Goal: Task Accomplishment & Management: Complete application form

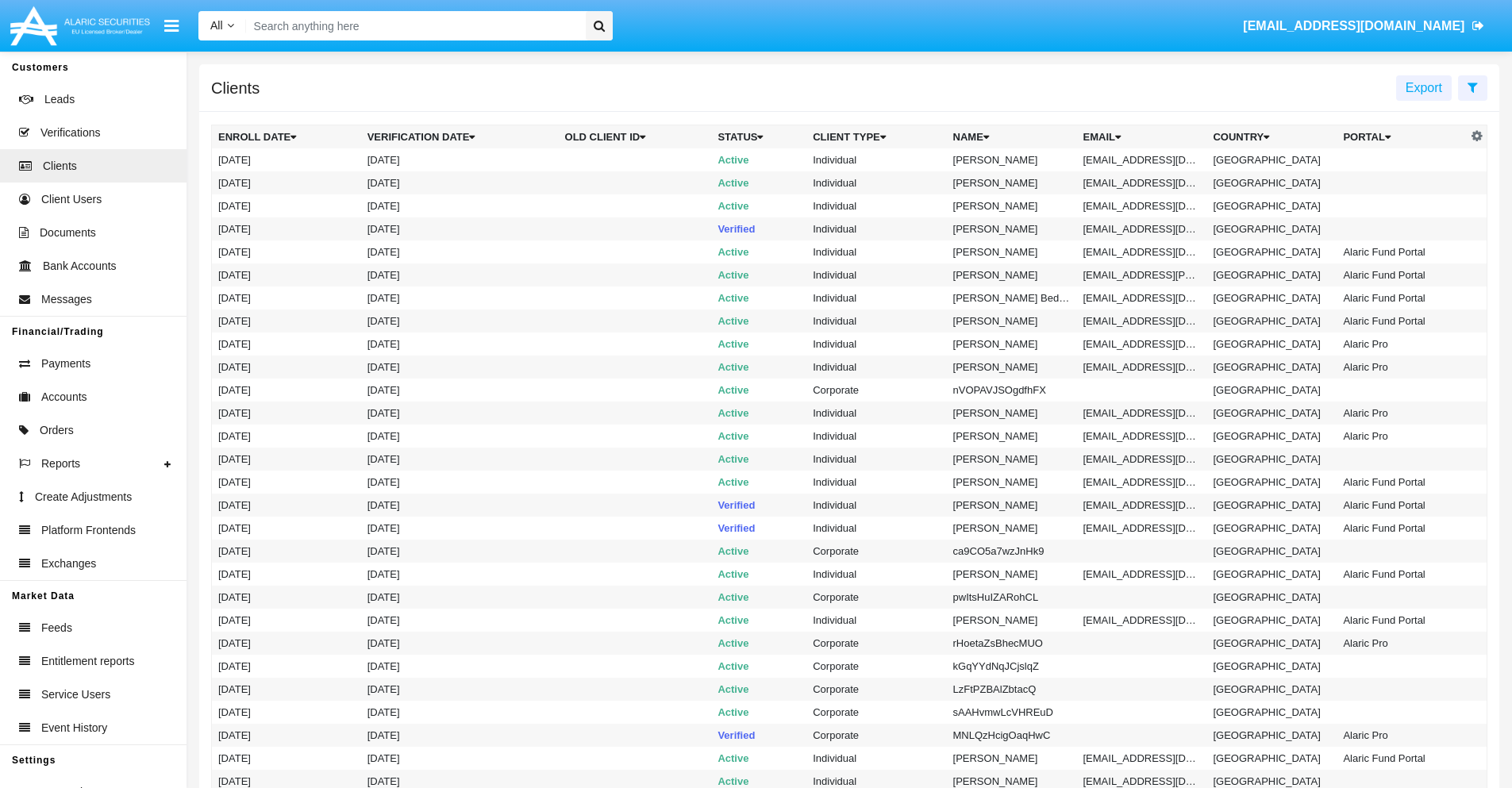
click at [1473, 86] on icon at bounding box center [1473, 87] width 10 height 13
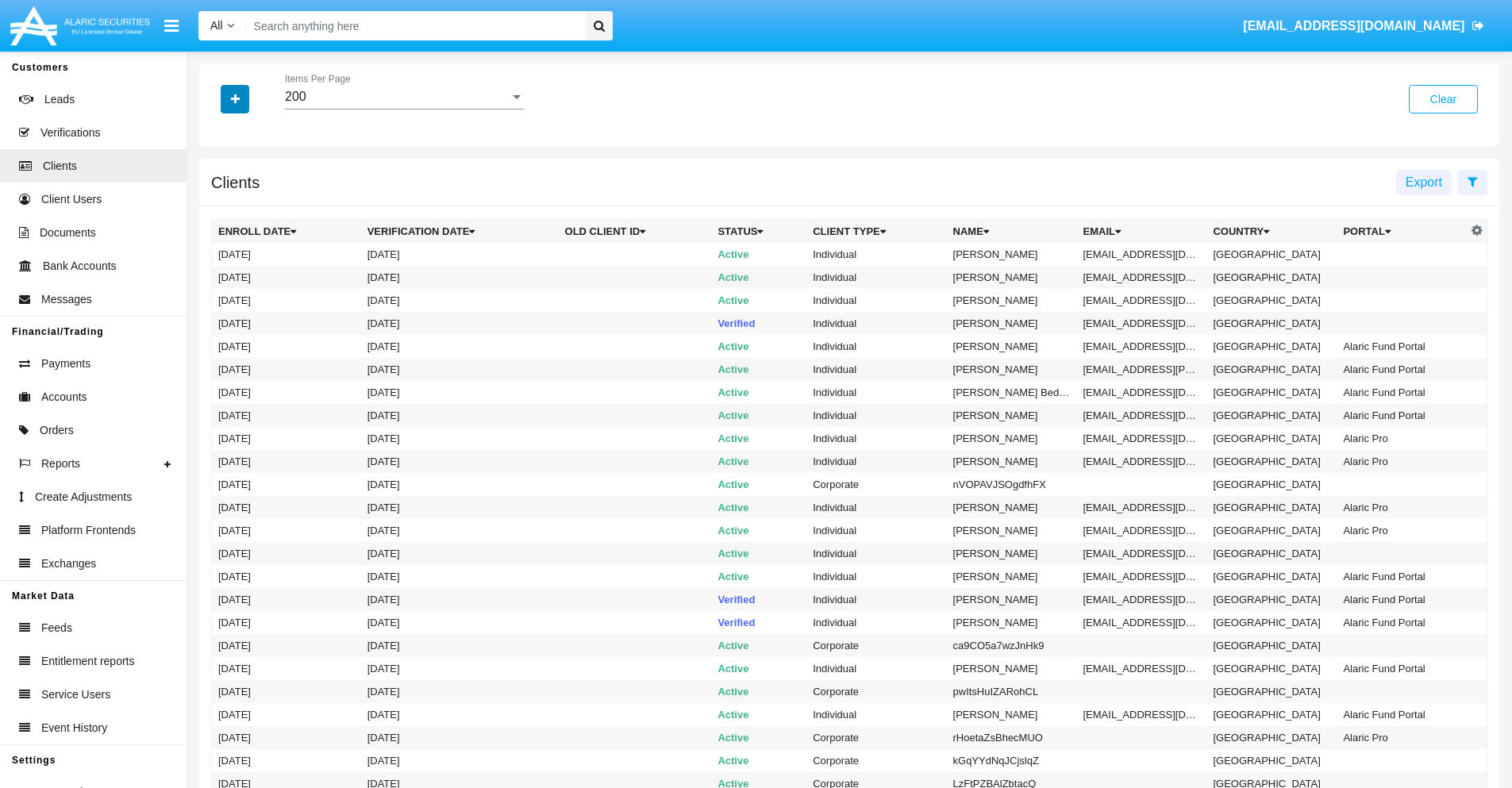
click at [235, 98] on icon "button" at bounding box center [235, 99] width 8 height 11
click at [247, 270] on span "Email" at bounding box center [247, 270] width 32 height 19
click at [218, 276] on input "Email" at bounding box center [217, 276] width 1 height 1
checkbox input "true"
click at [235, 98] on icon "button" at bounding box center [235, 99] width 8 height 11
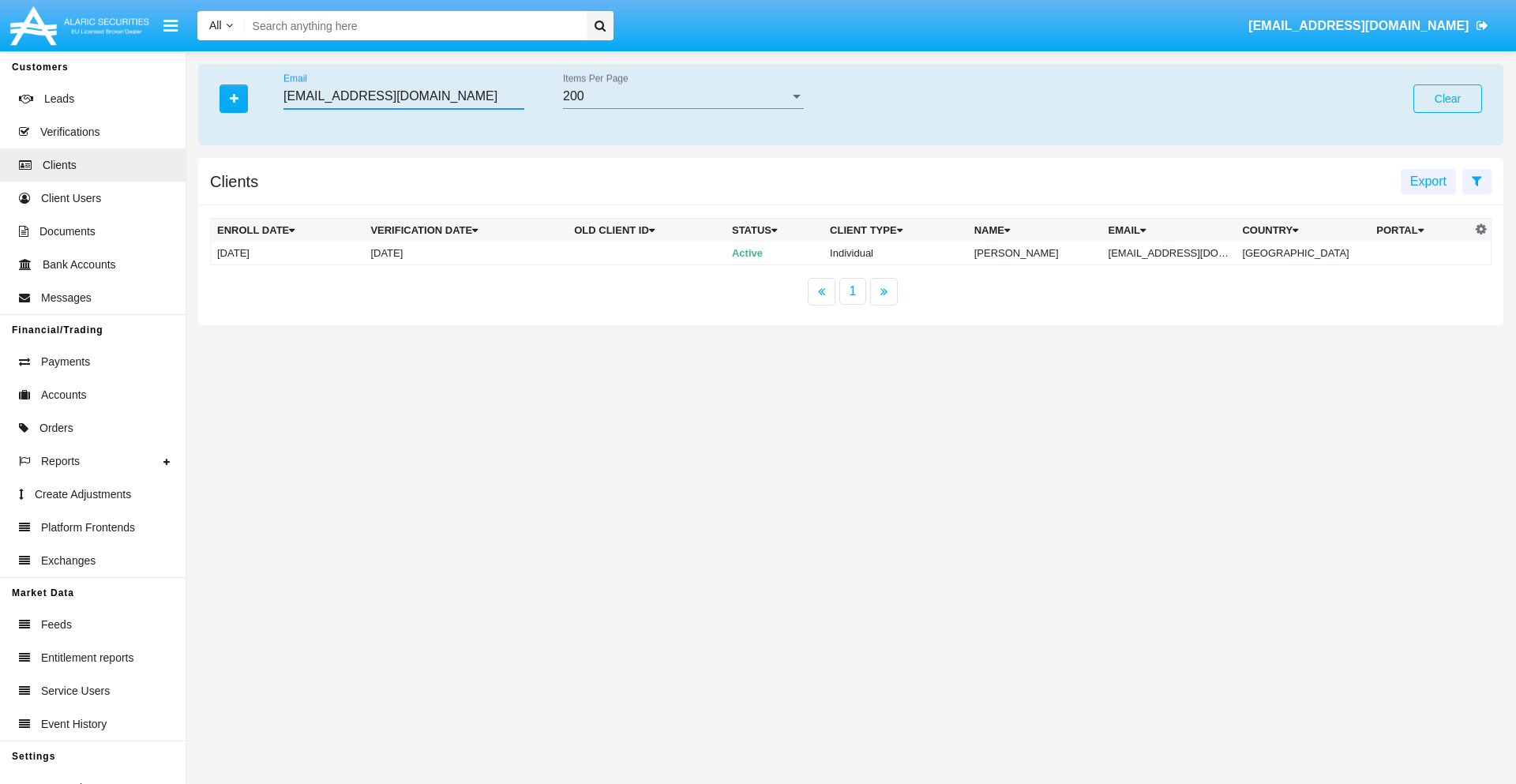
type input "[EMAIL_ADDRESS][DOMAIN_NAME]"
click at [1180, 252] on td "[EMAIL_ADDRESS][DOMAIN_NAME]" at bounding box center [1169, 252] width 134 height 23
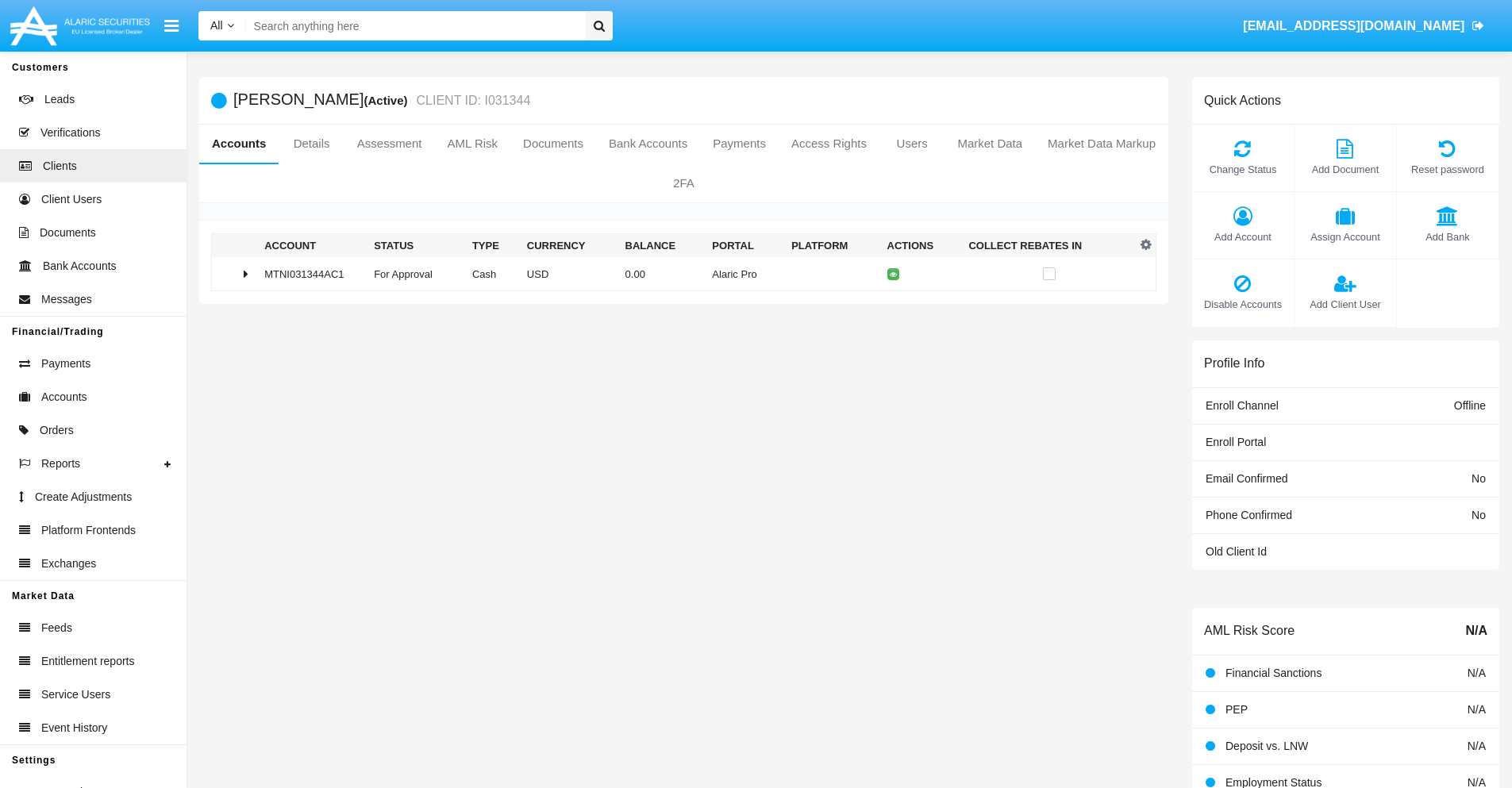
click at [1446, 237] on span "Add Bank" at bounding box center [1448, 237] width 86 height 15
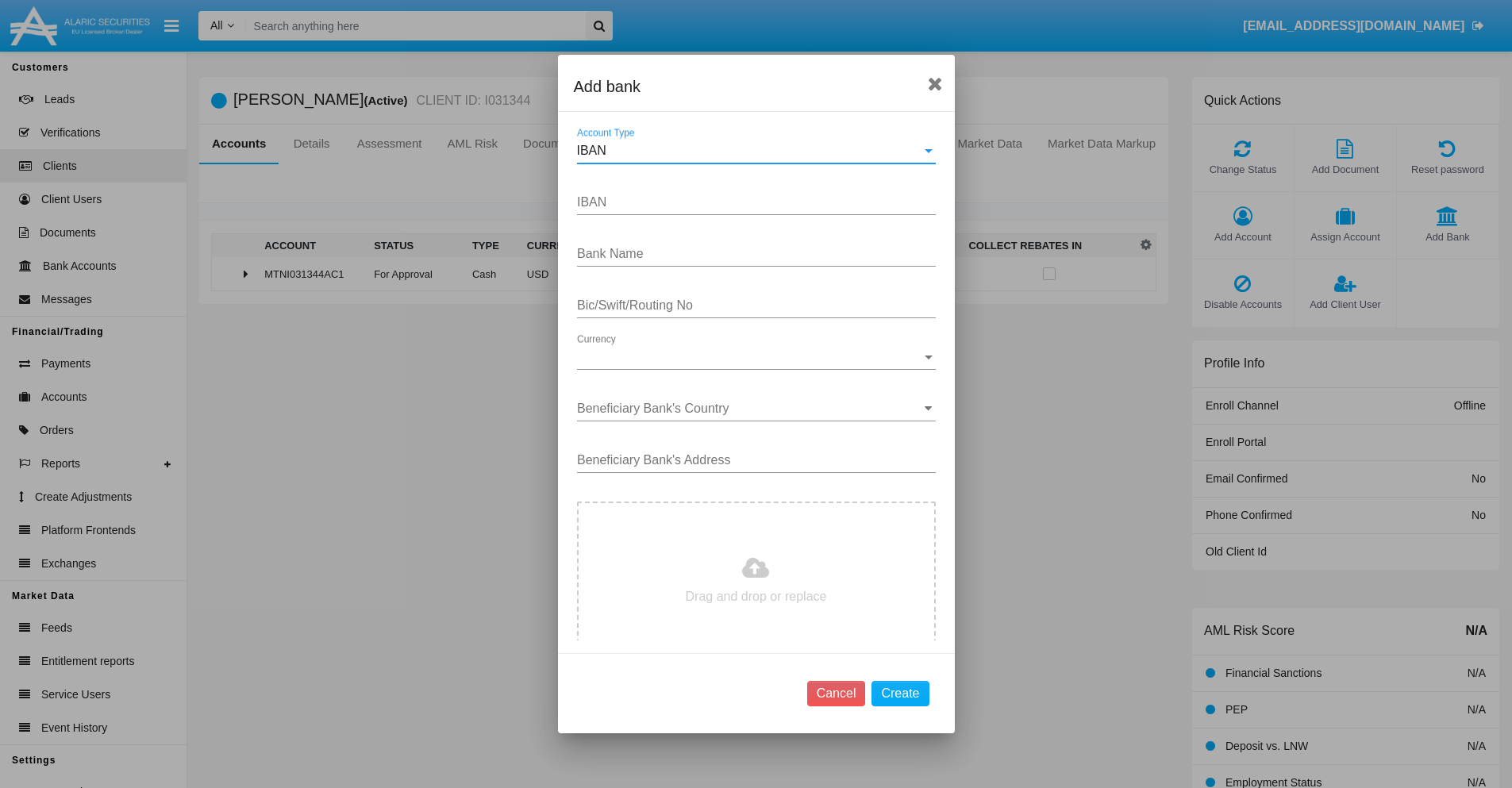
click at [750, 151] on div "IBAN" at bounding box center [749, 150] width 345 height 14
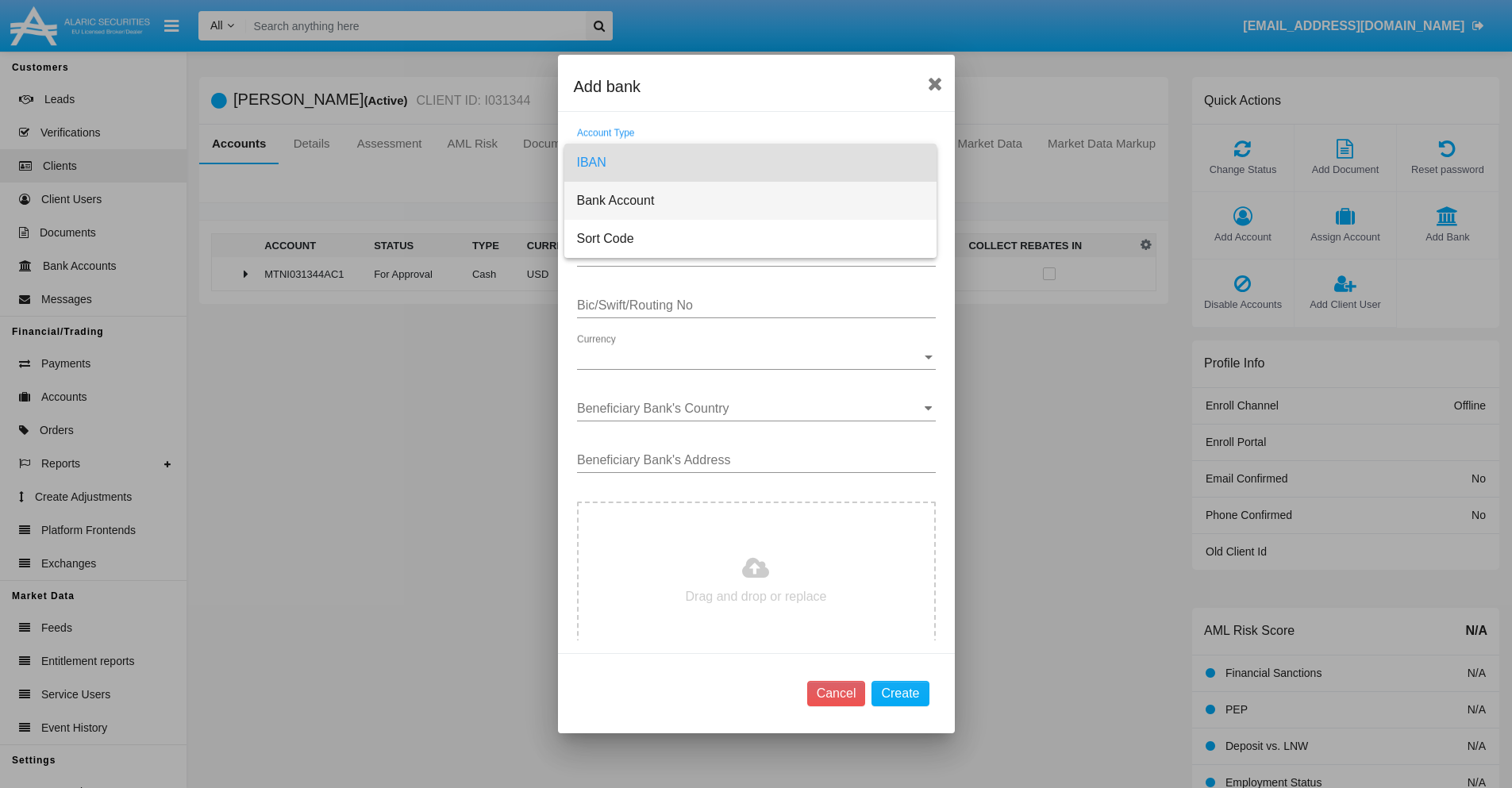
click at [750, 200] on span "Bank Account" at bounding box center [750, 200] width 346 height 38
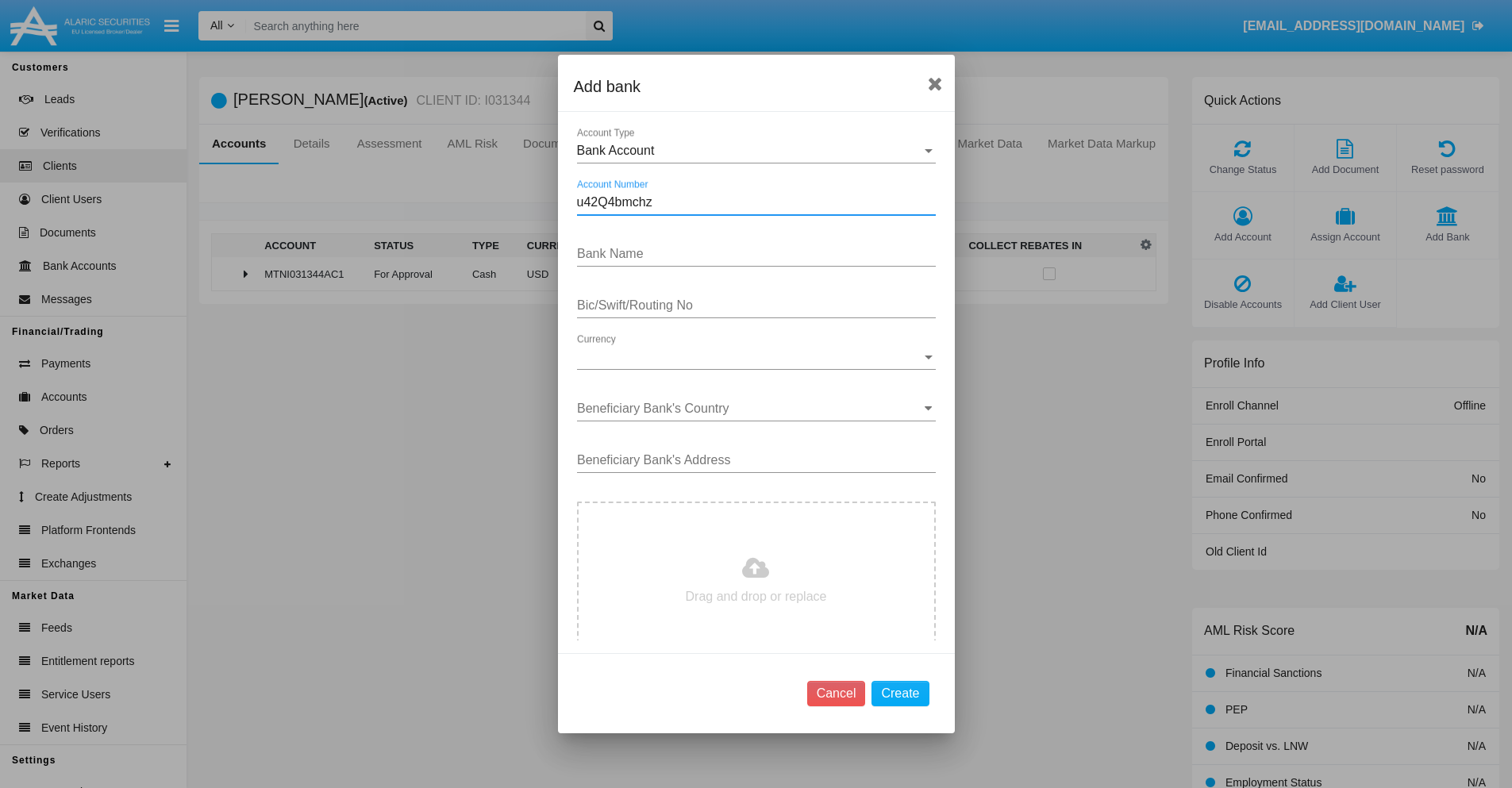
type input "u42Q4bmchz"
type input "RnhrYBCXITPhUlM"
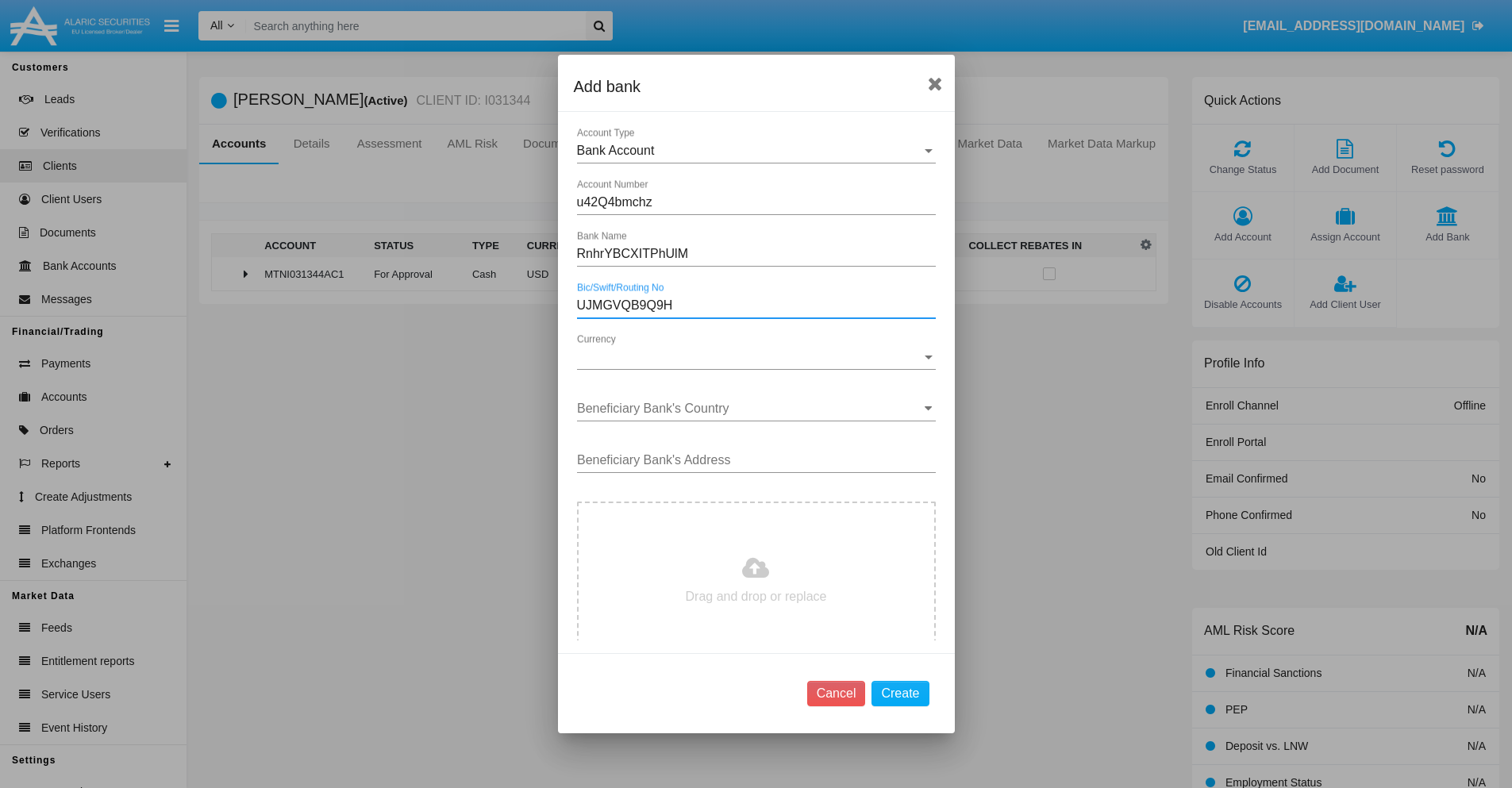
type input "UJMGVQB9Q9H"
click at [750, 357] on span "Currency" at bounding box center [749, 357] width 345 height 14
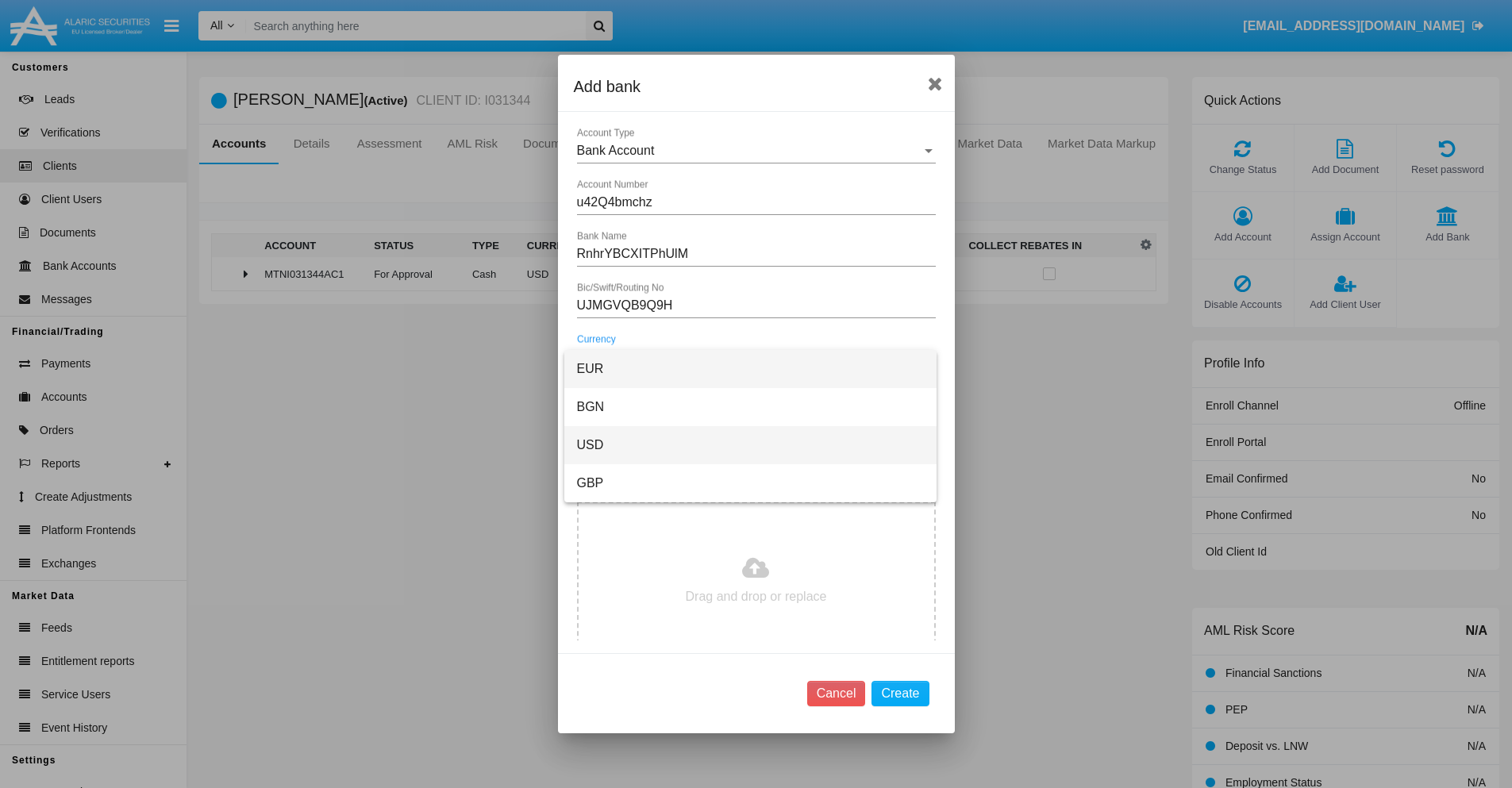
click at [750, 445] on span "USD" at bounding box center [750, 445] width 346 height 38
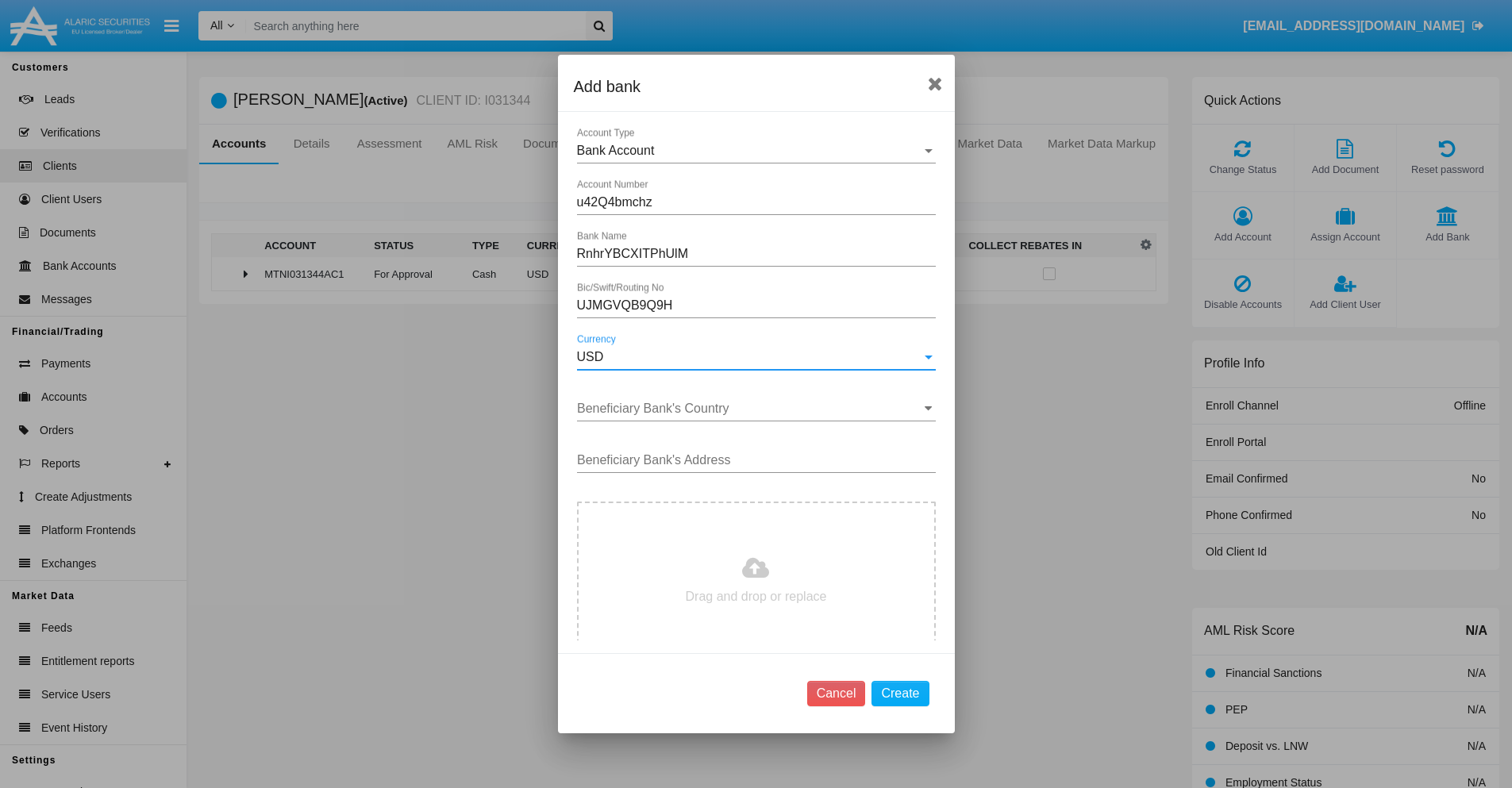
click at [750, 409] on input "Beneficiary Bank's Country" at bounding box center [756, 408] width 359 height 14
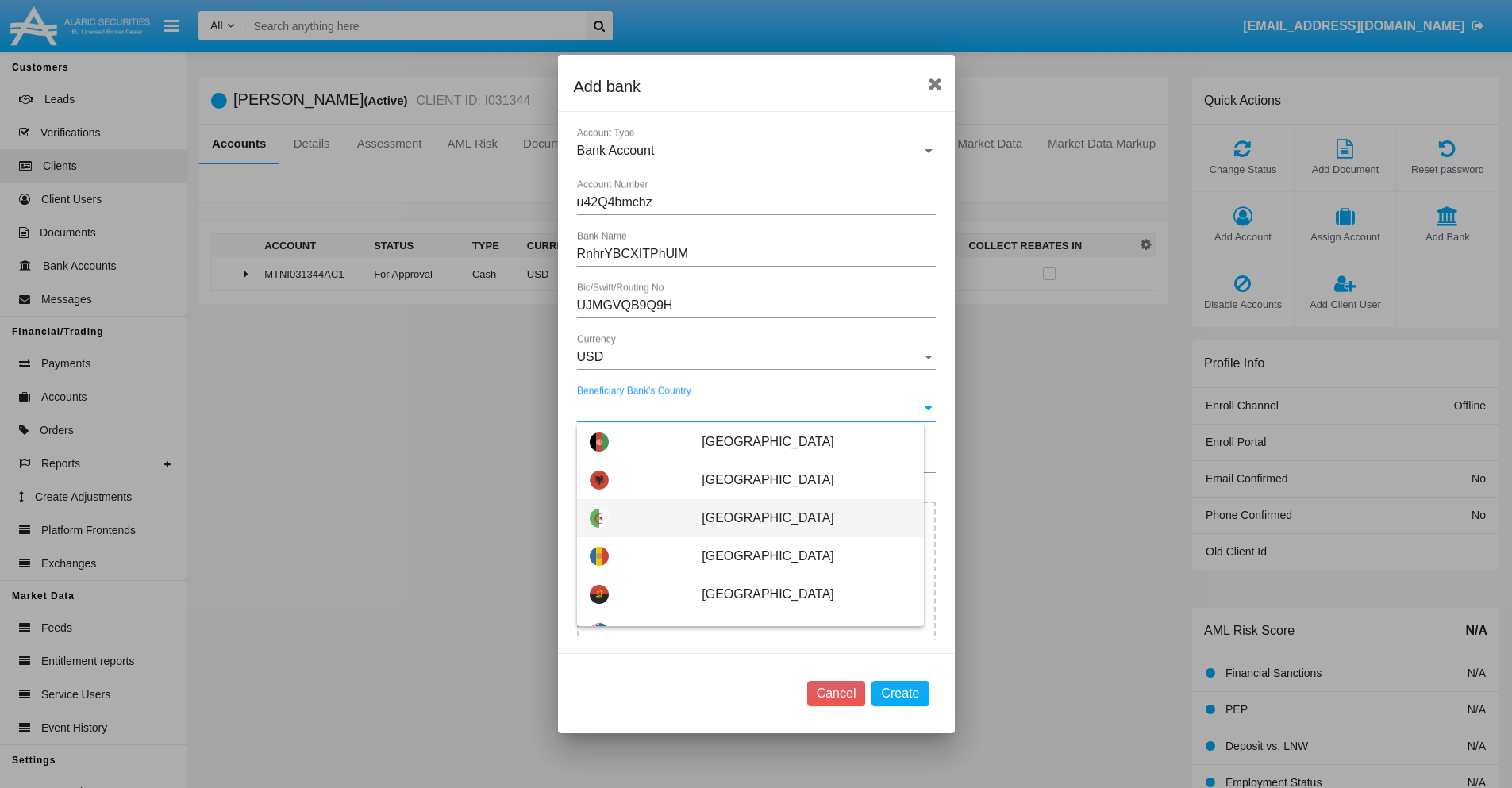
click at [798, 518] on span "Algeria" at bounding box center [805, 518] width 209 height 38
type input "Algeria"
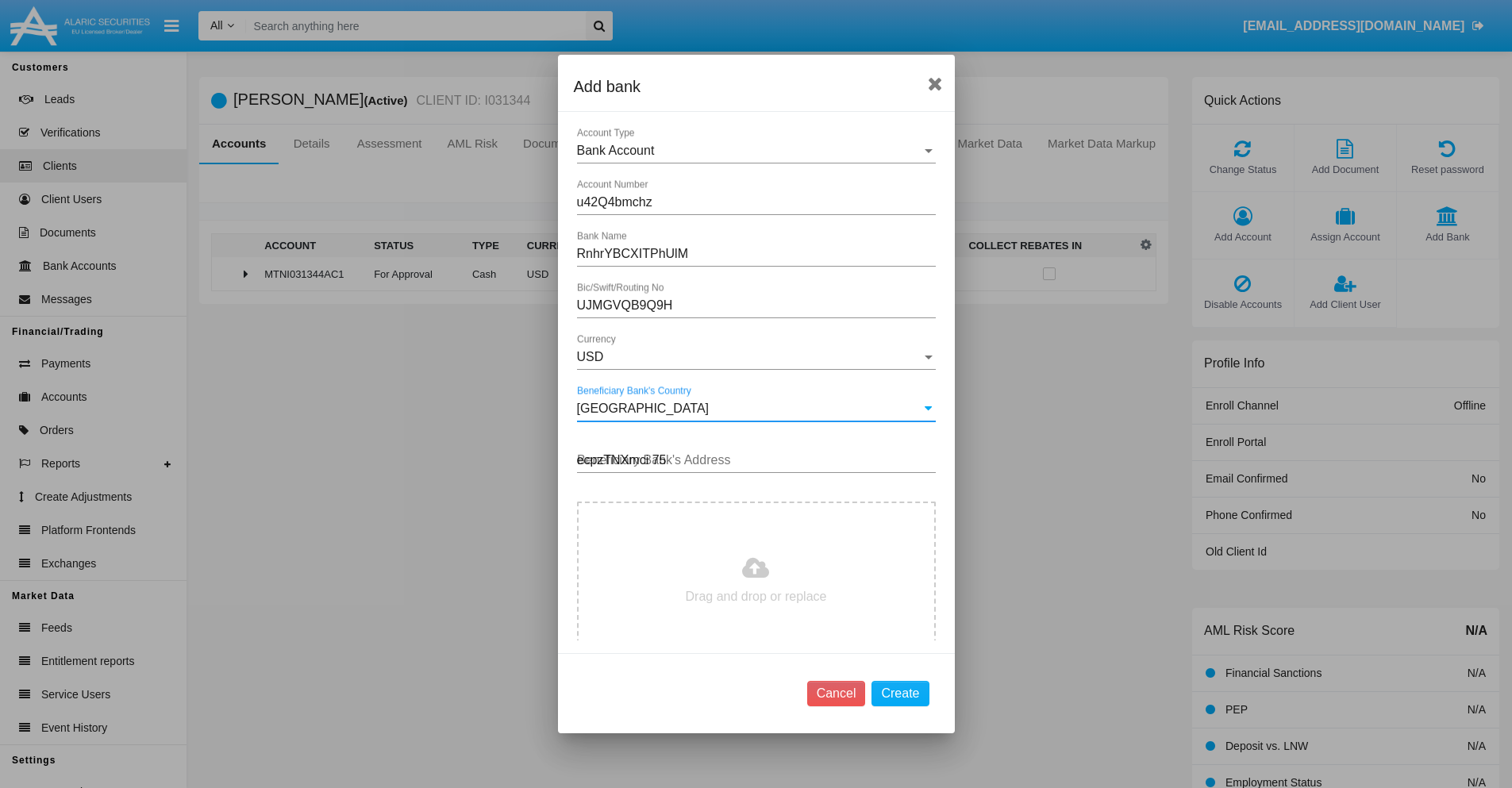
type input "ecpzTNXmci 754"
type input "C:\fakepath\bank-statement.png"
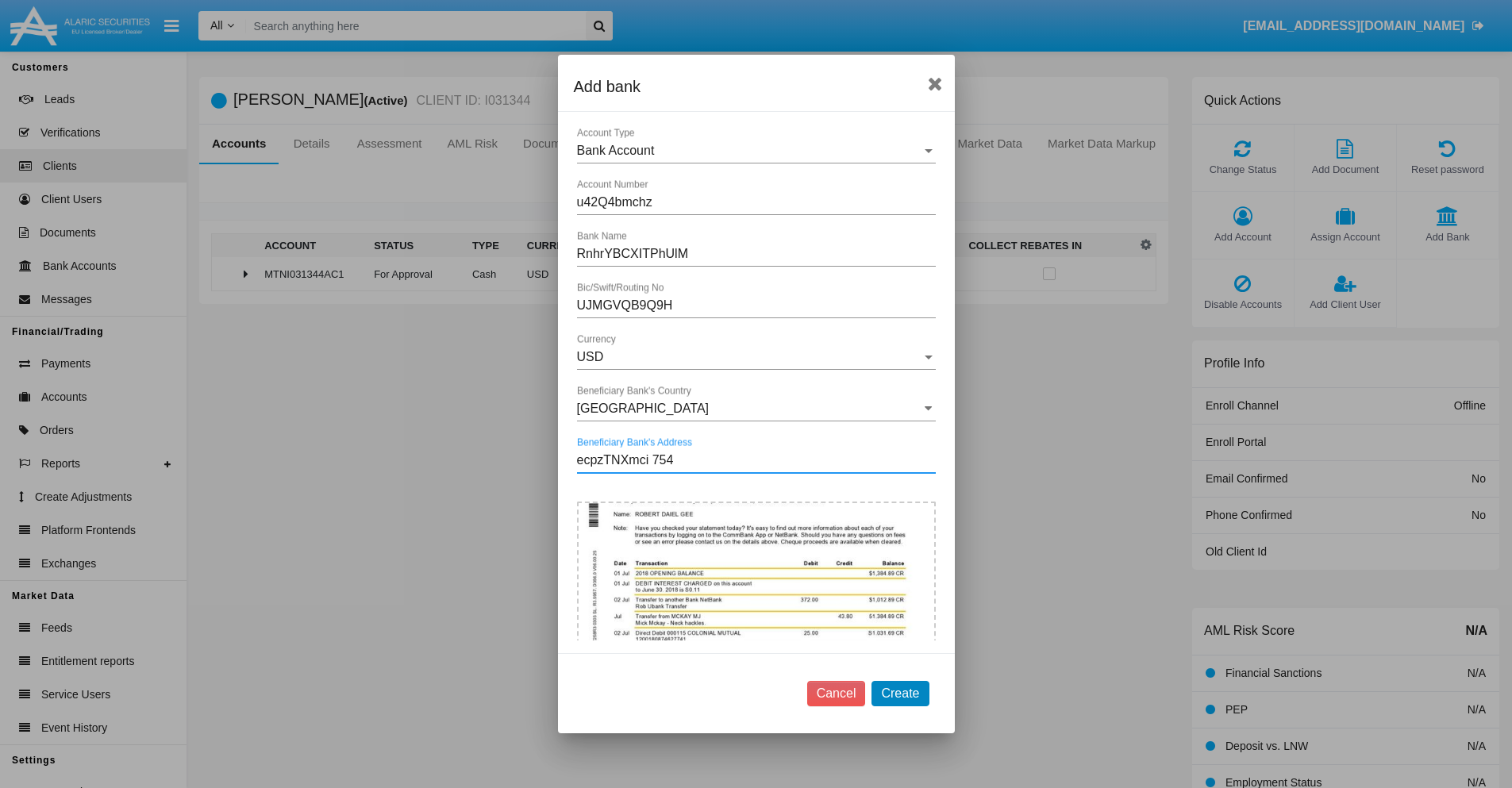
click at [900, 693] on button "Create" at bounding box center [900, 693] width 57 height 25
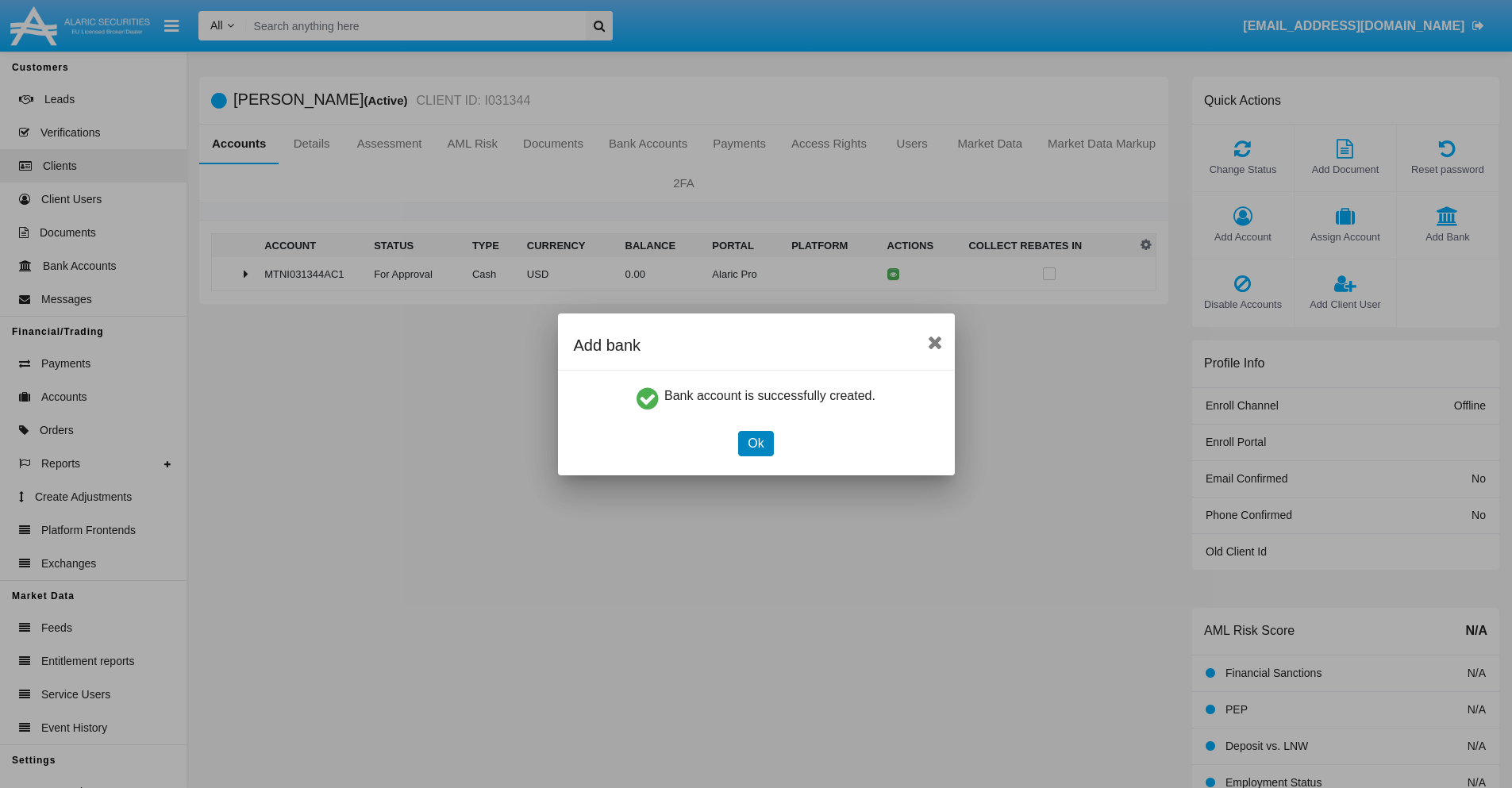
click at [756, 443] on button "Ok" at bounding box center [755, 443] width 35 height 25
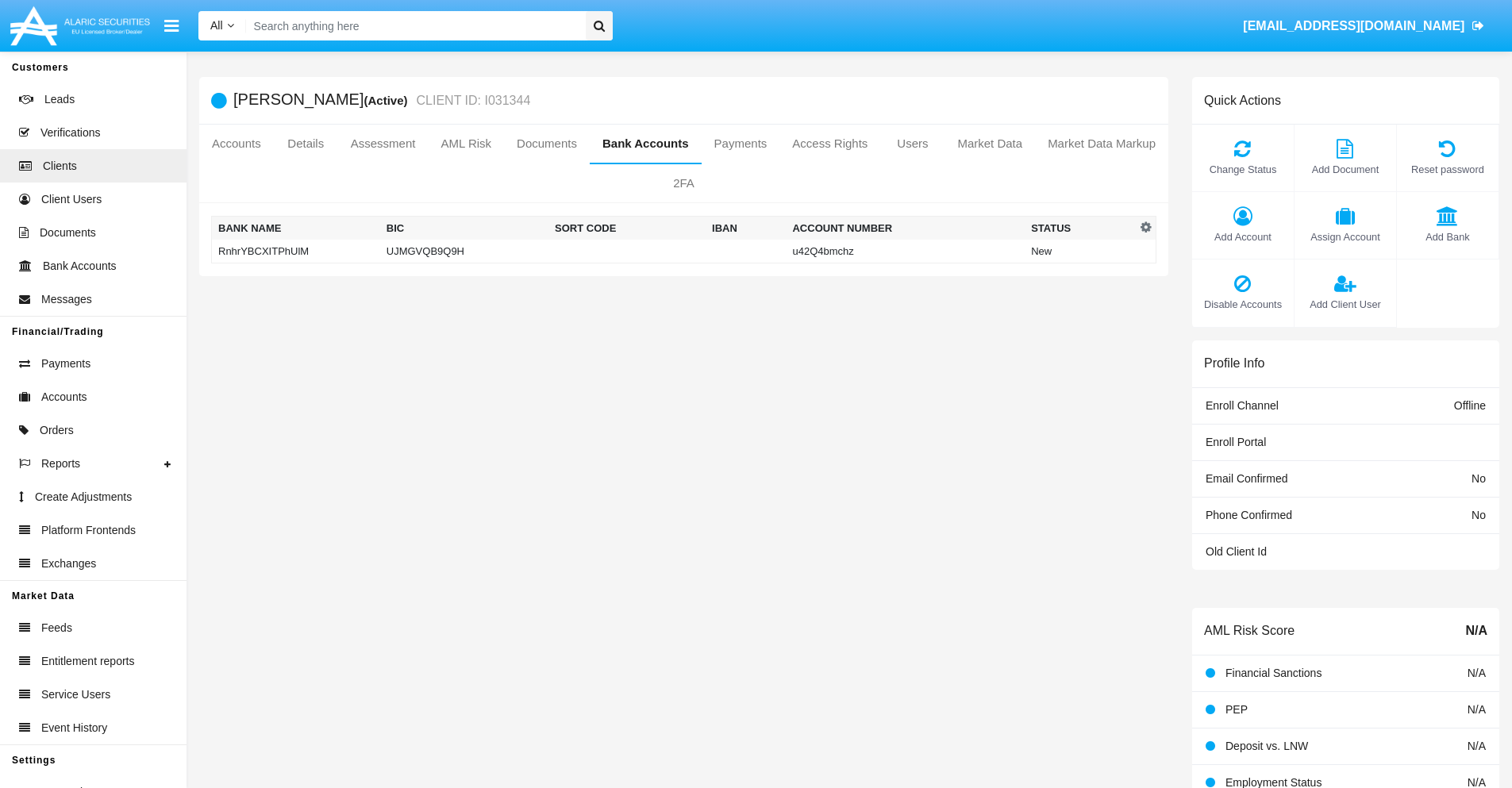
click at [295, 251] on td "RnhrYBCXITPhUlM" at bounding box center [296, 251] width 169 height 23
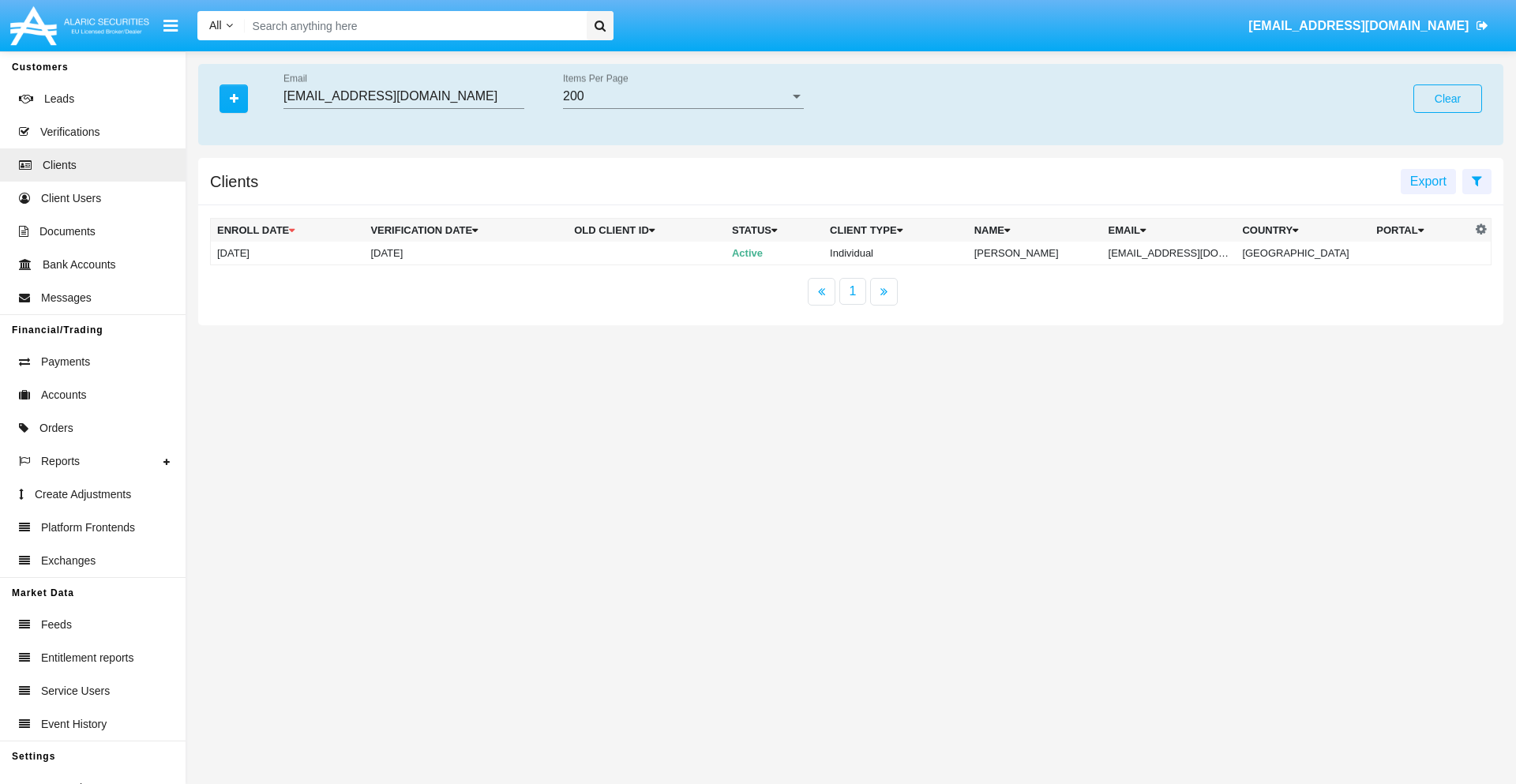
click at [1447, 99] on button "Clear" at bounding box center [1448, 99] width 69 height 29
click at [234, 98] on icon "button" at bounding box center [234, 99] width 8 height 11
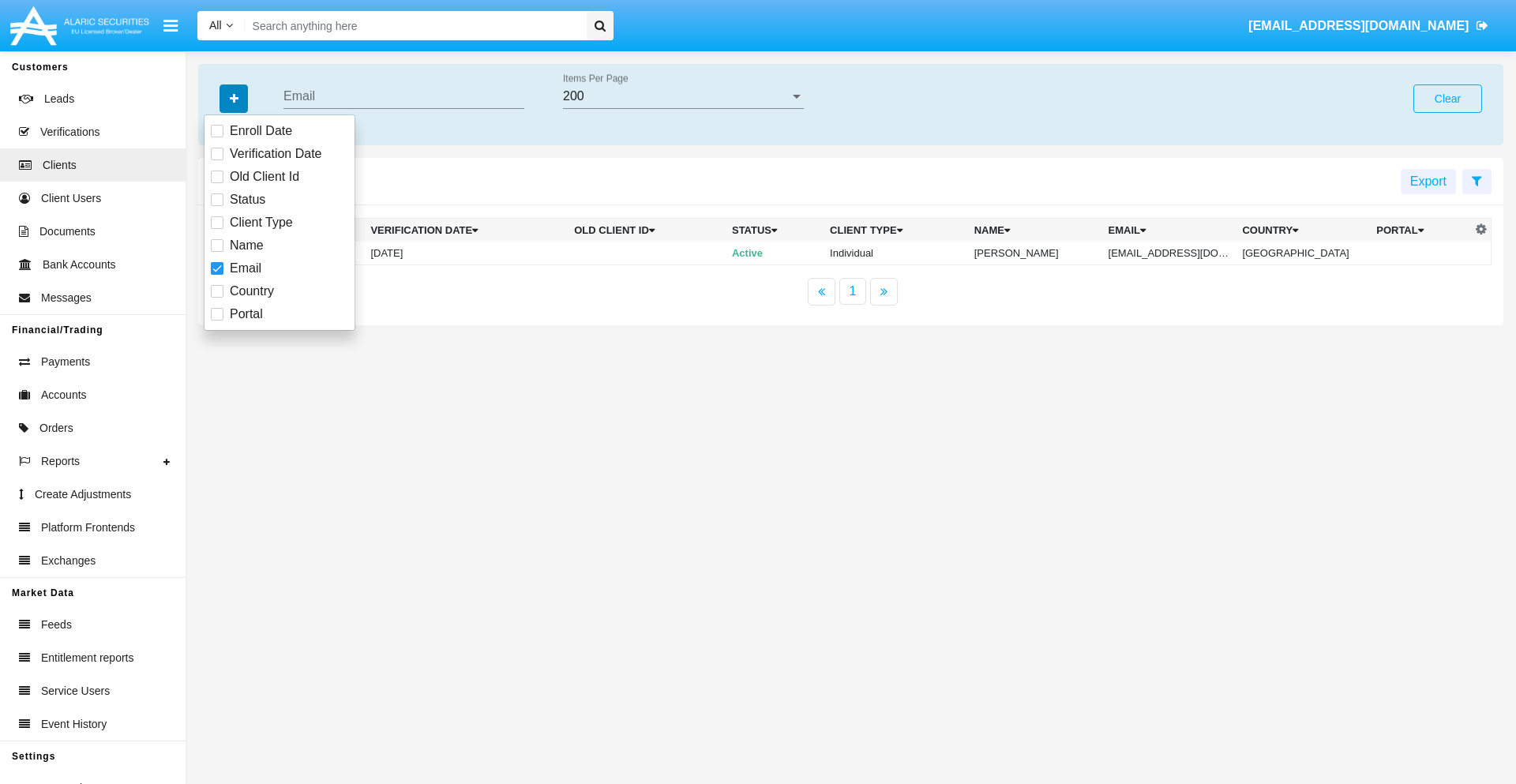
click at [234, 98] on icon "button" at bounding box center [234, 99] width 8 height 11
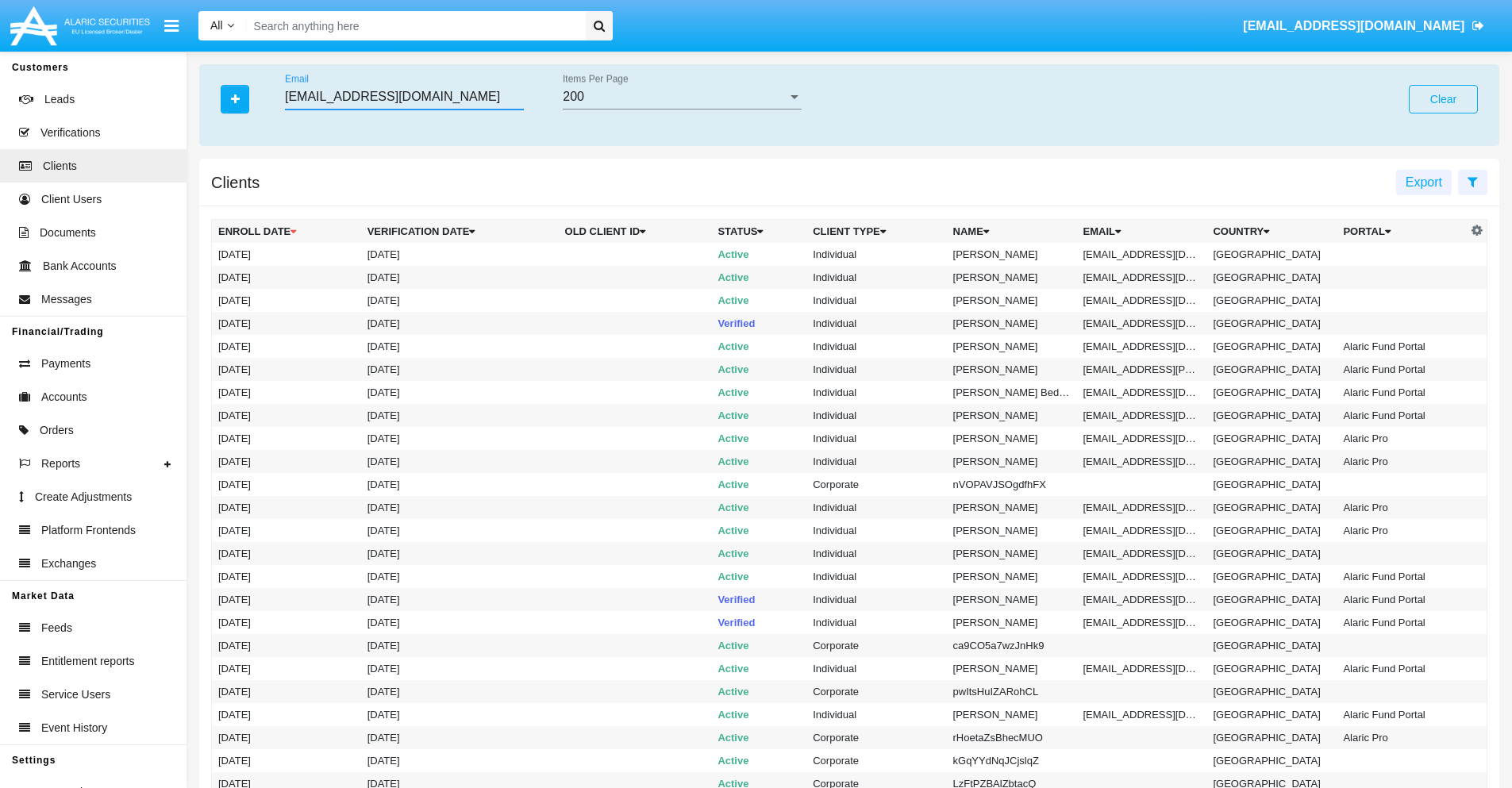
type input "[EMAIL_ADDRESS][DOMAIN_NAME]"
click at [1148, 254] on td "[EMAIL_ADDRESS][DOMAIN_NAME]" at bounding box center [1141, 254] width 130 height 23
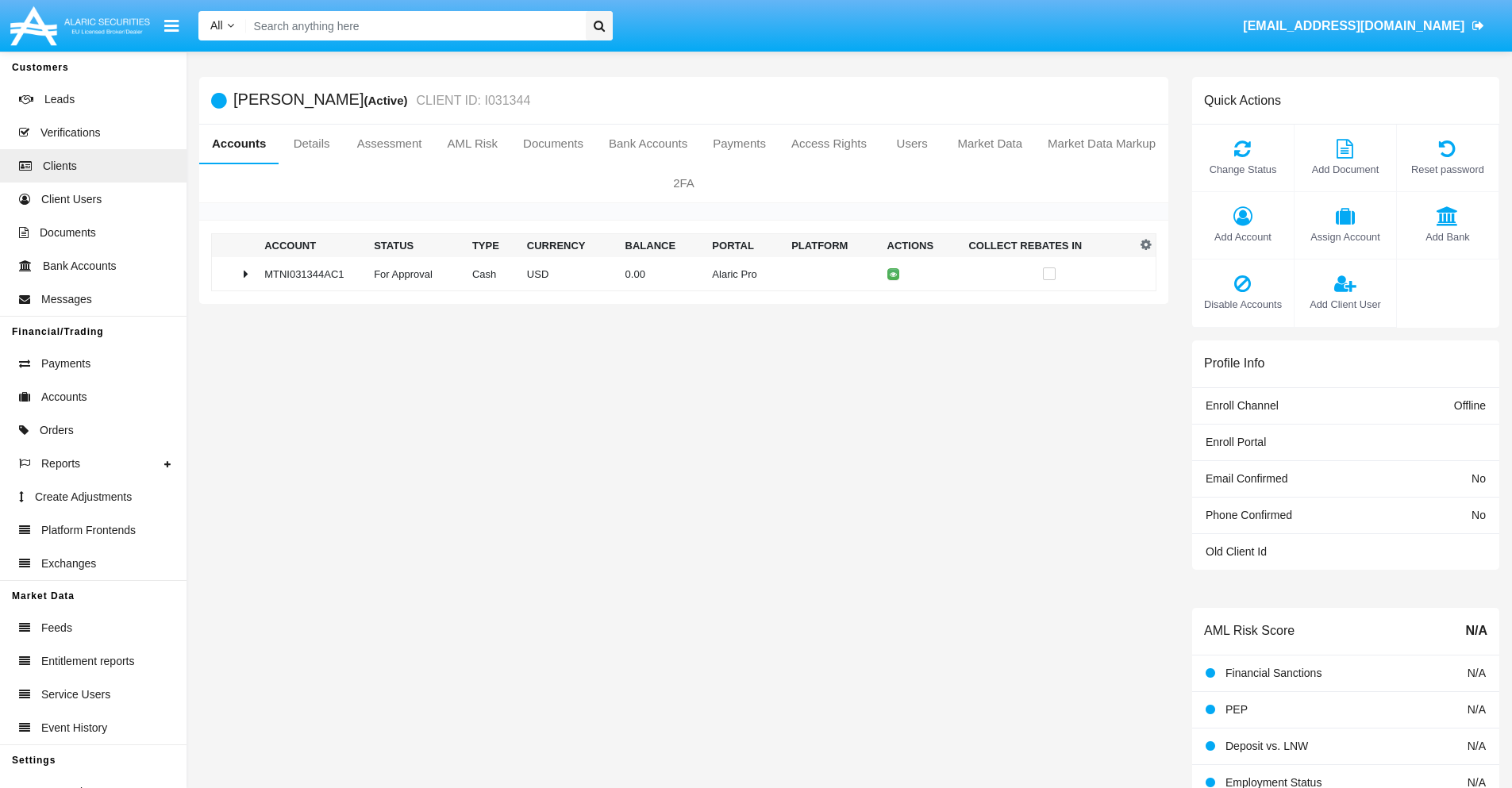
click at [1446, 237] on span "Add Bank" at bounding box center [1448, 237] width 86 height 15
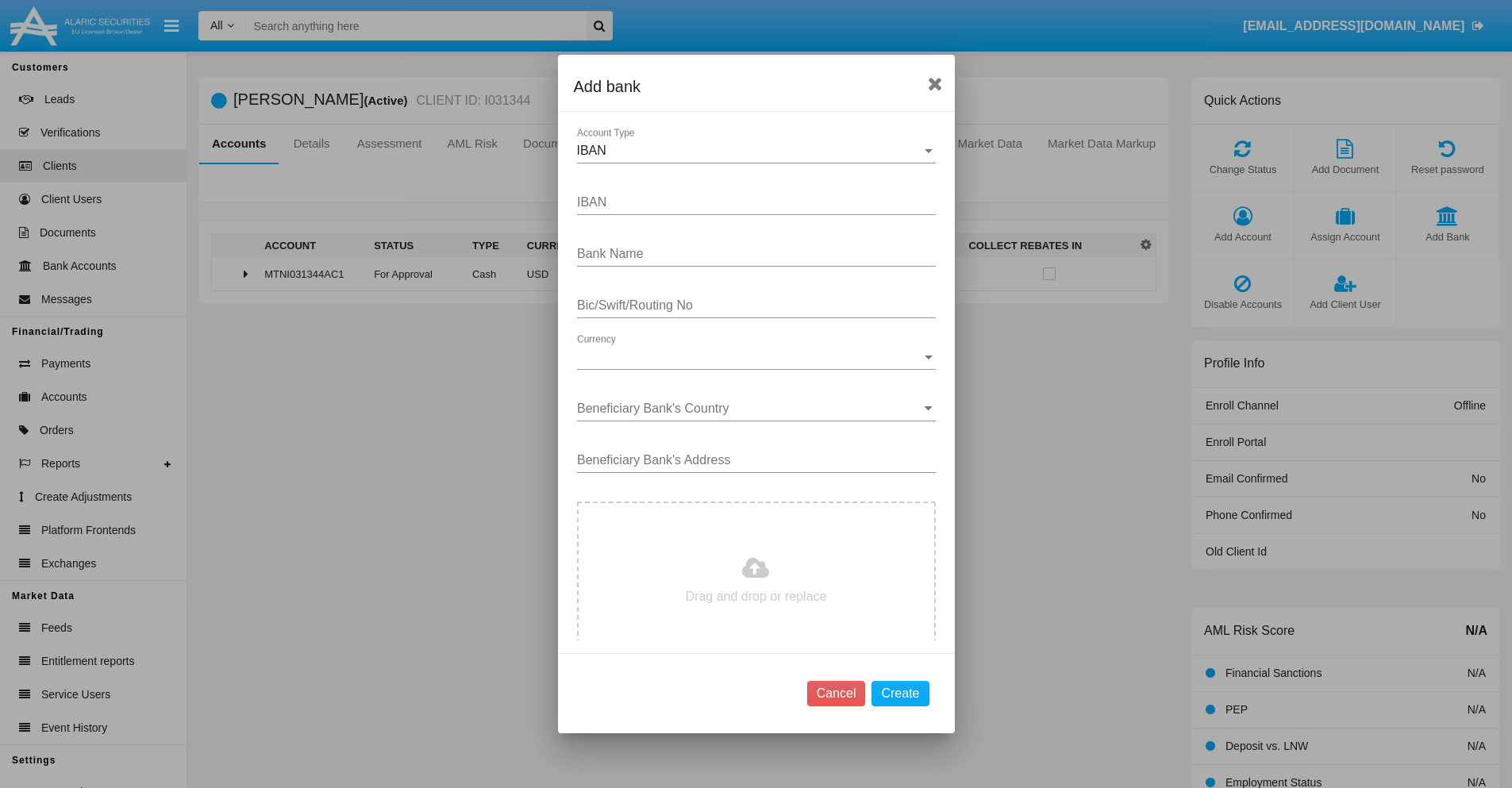
click at [750, 151] on div "IBAN" at bounding box center [749, 150] width 345 height 14
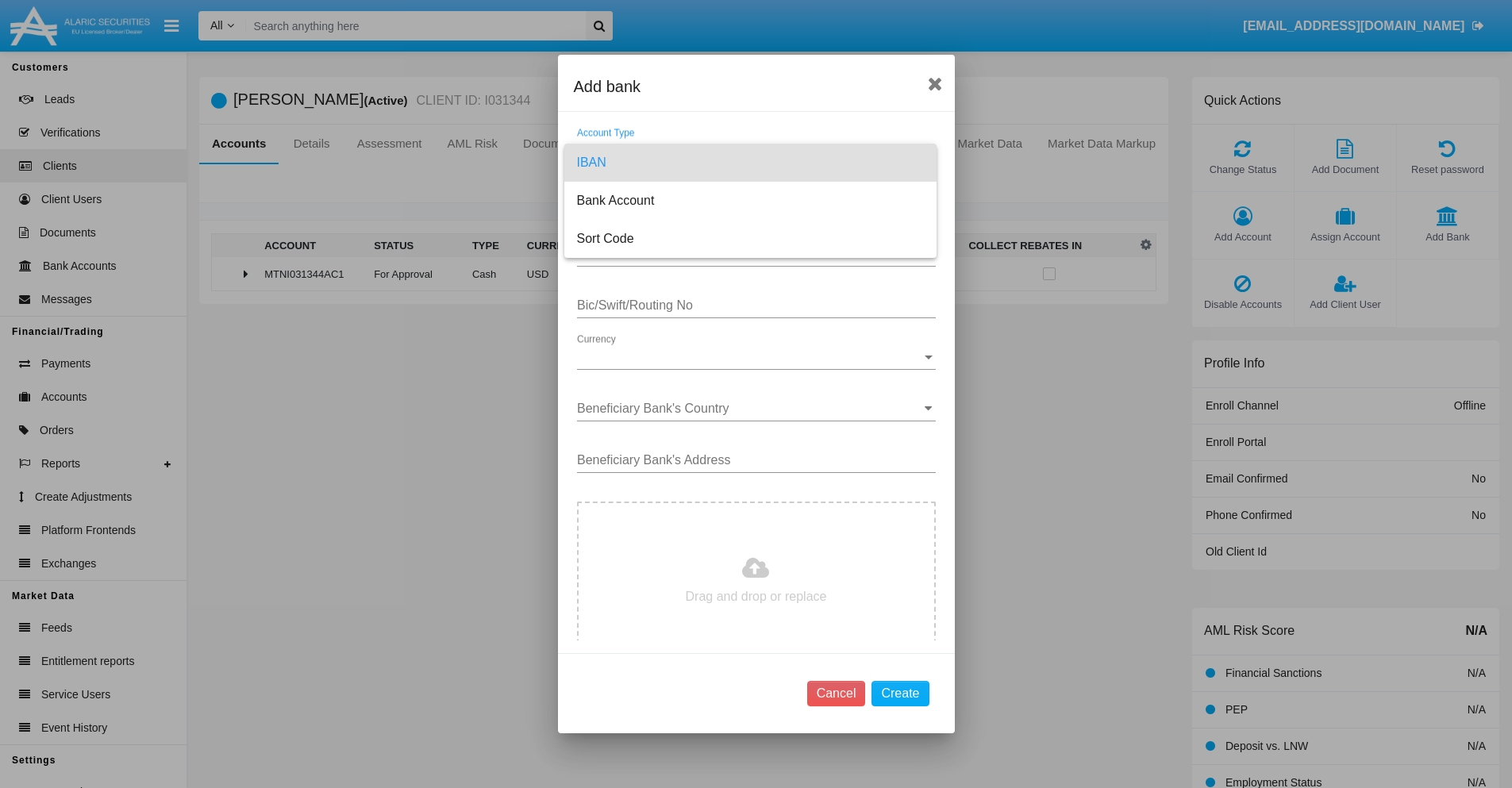
click at [750, 163] on span "IBAN" at bounding box center [750, 162] width 346 height 38
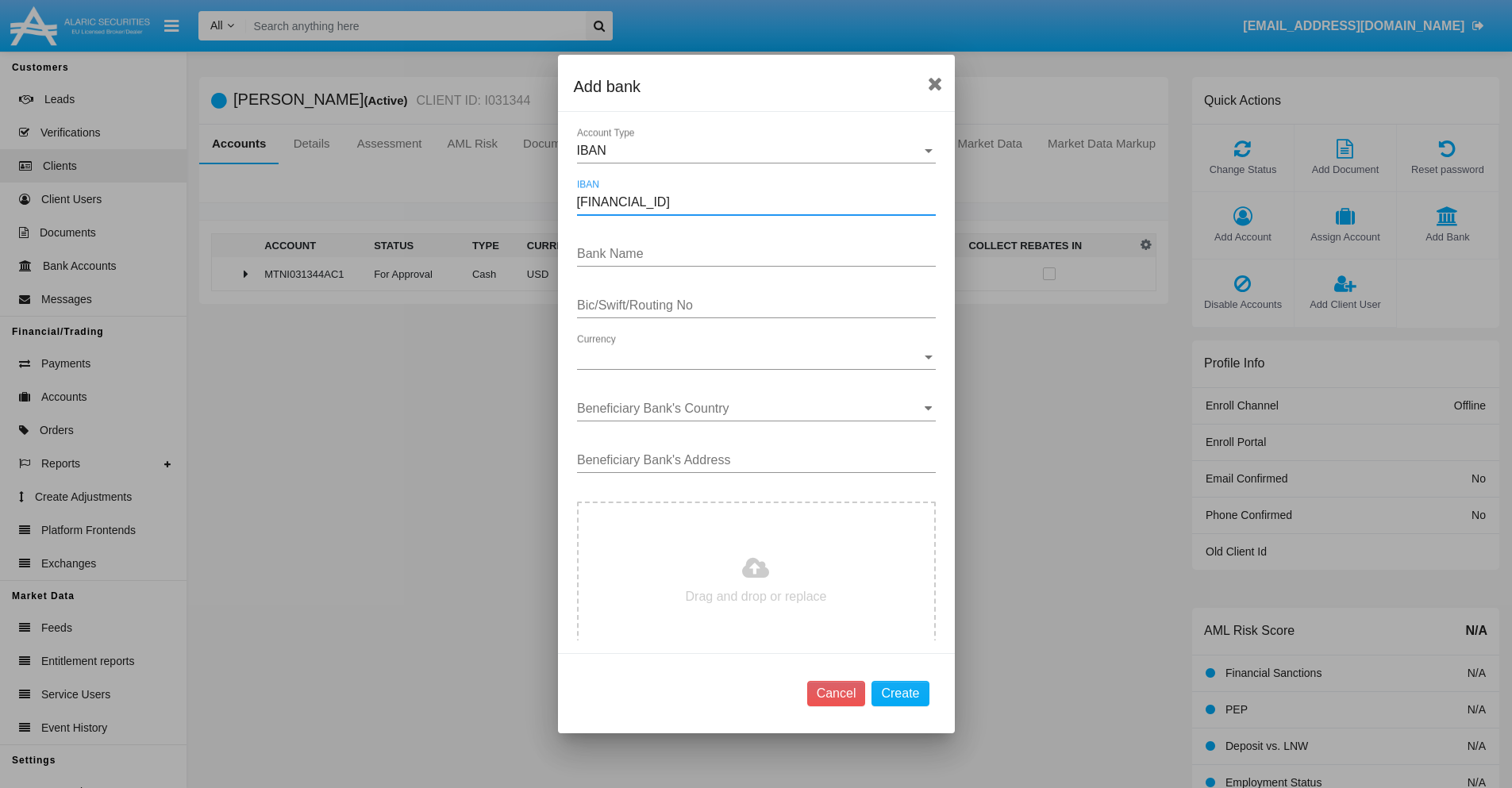
type input "[FINANCIAL_ID]"
type input "xLqbHDBYgpsGCvE"
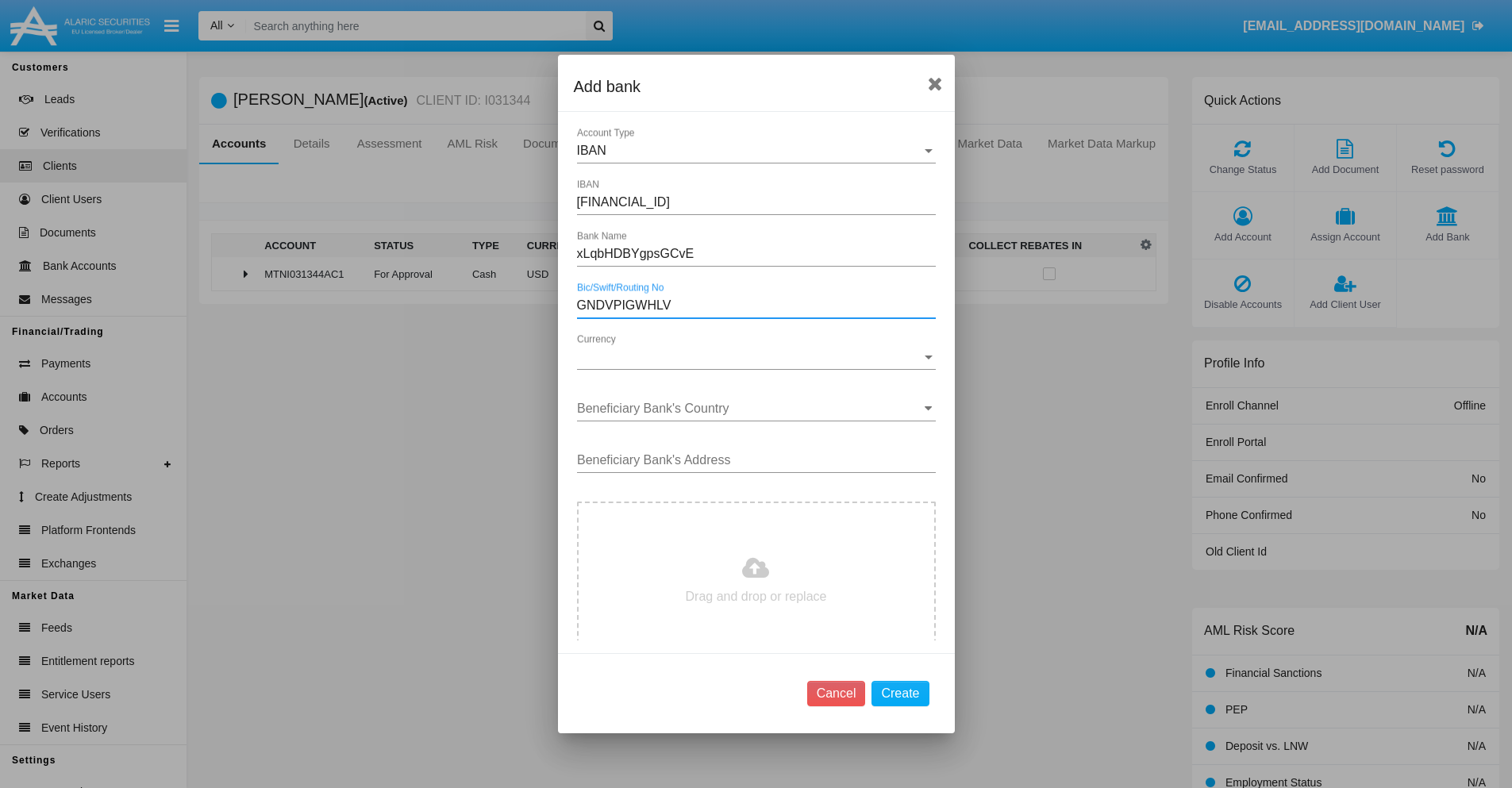
type input "GNDVPIGWHLV"
click at [750, 357] on span "Currency" at bounding box center [749, 357] width 345 height 14
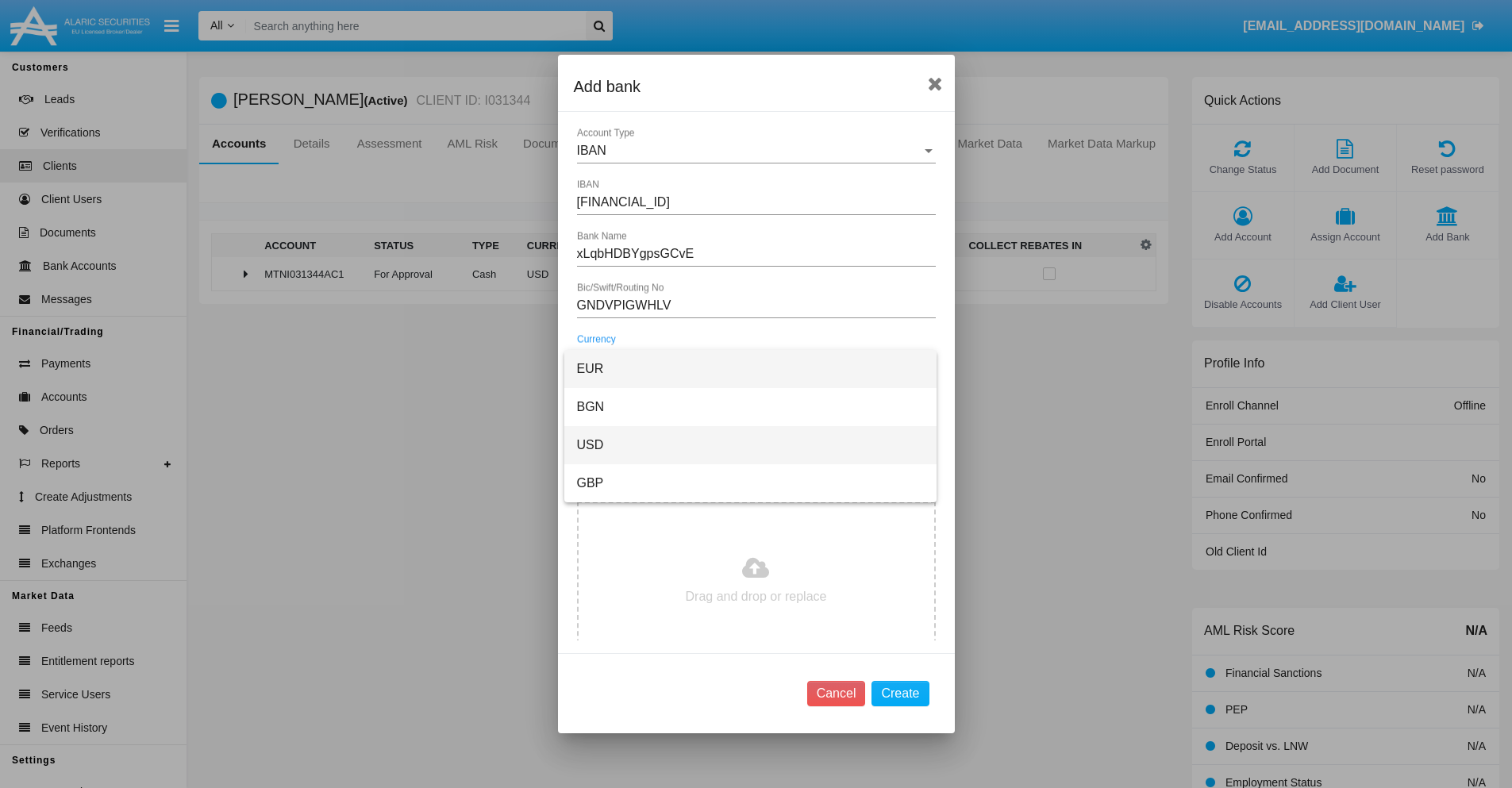
click at [750, 445] on span "USD" at bounding box center [750, 445] width 346 height 38
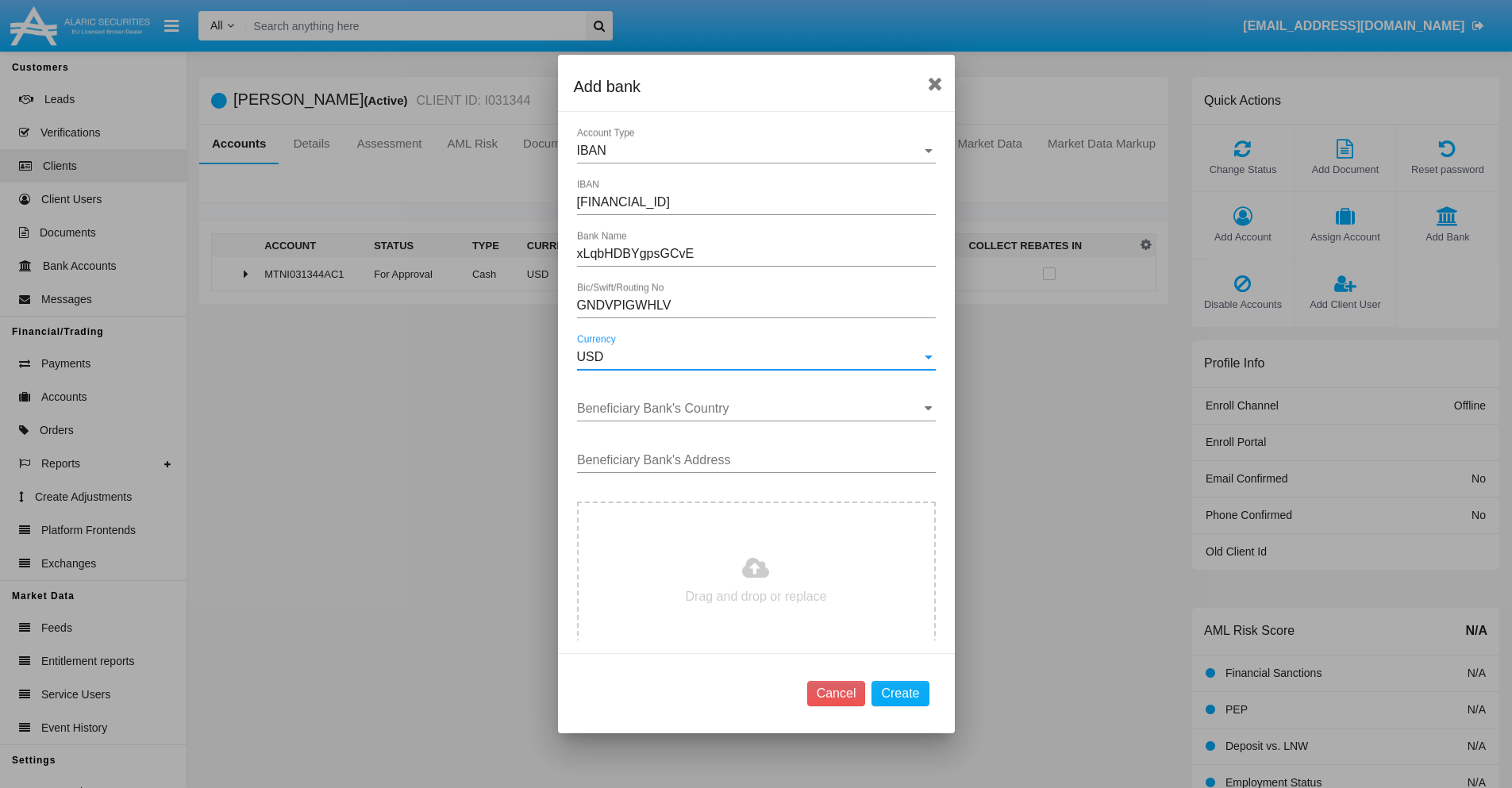
click at [750, 409] on input "Beneficiary Bank's Country" at bounding box center [756, 408] width 359 height 14
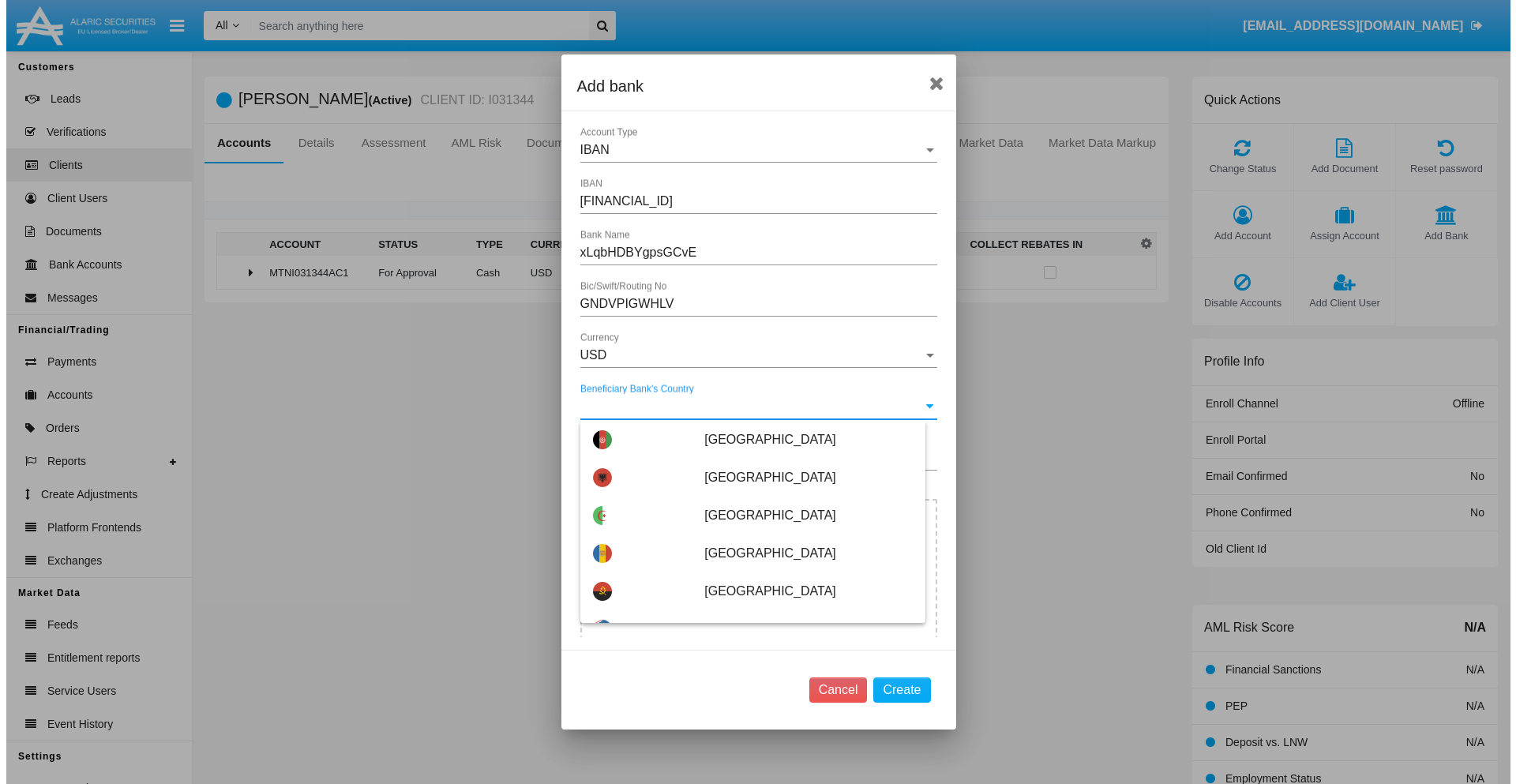
scroll to position [3436, 0]
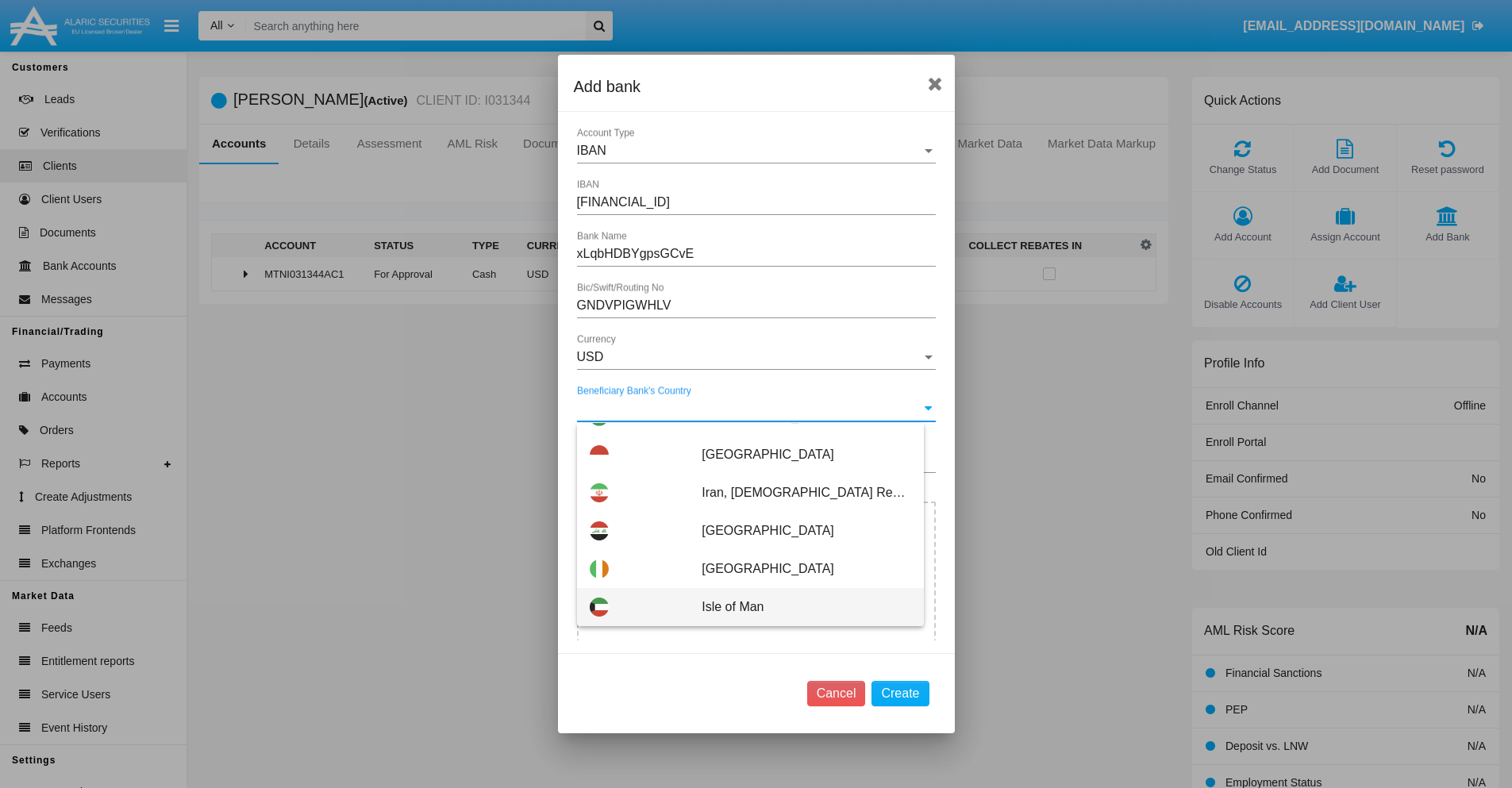
click at [798, 607] on span "Isle of Man" at bounding box center [805, 606] width 209 height 38
type input "Isle of Man"
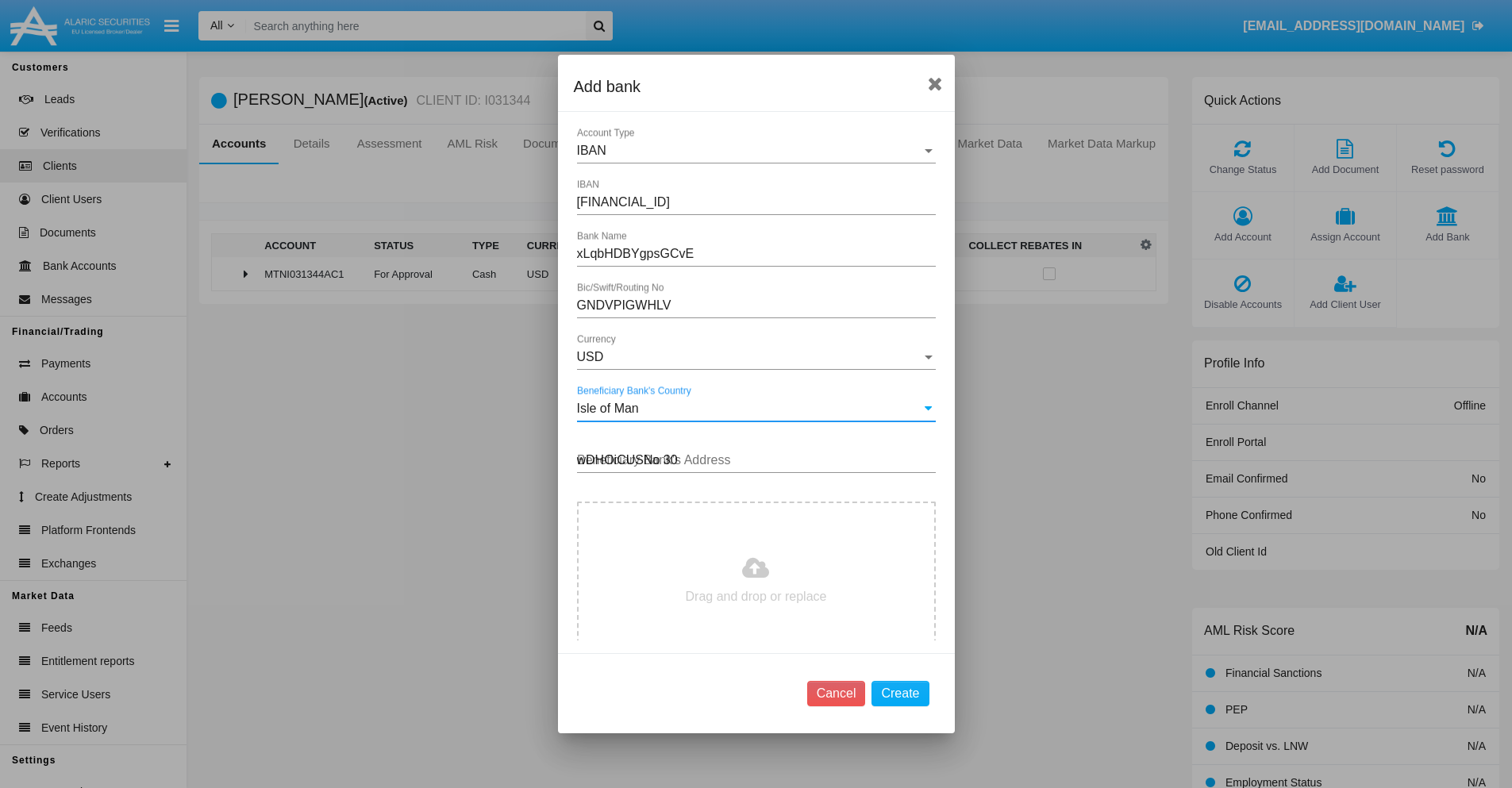
type input "wDHOiCUSNo 300"
type input "C:\fakepath\bank-statement.png"
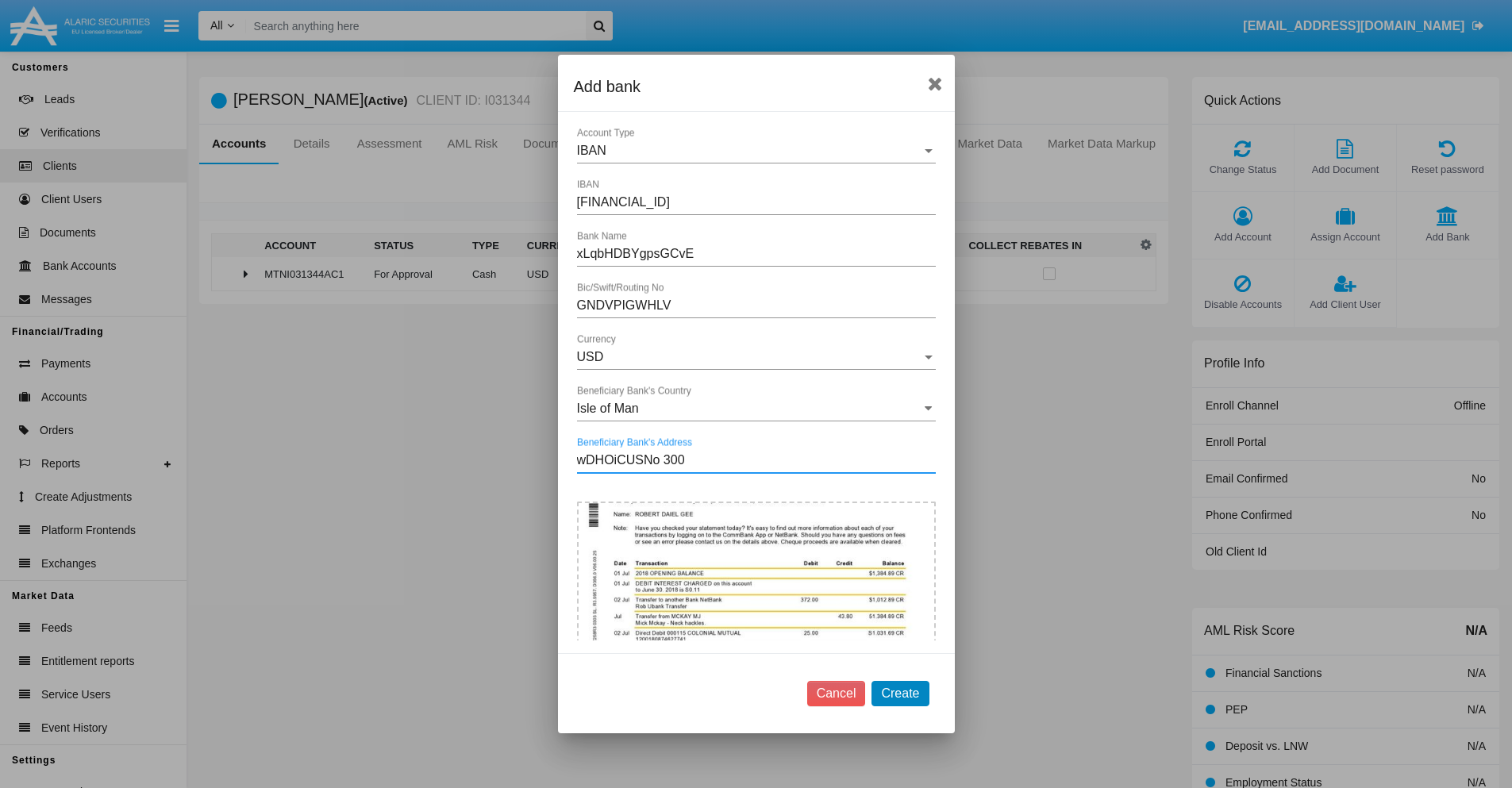
click at [900, 693] on button "Create" at bounding box center [900, 693] width 57 height 25
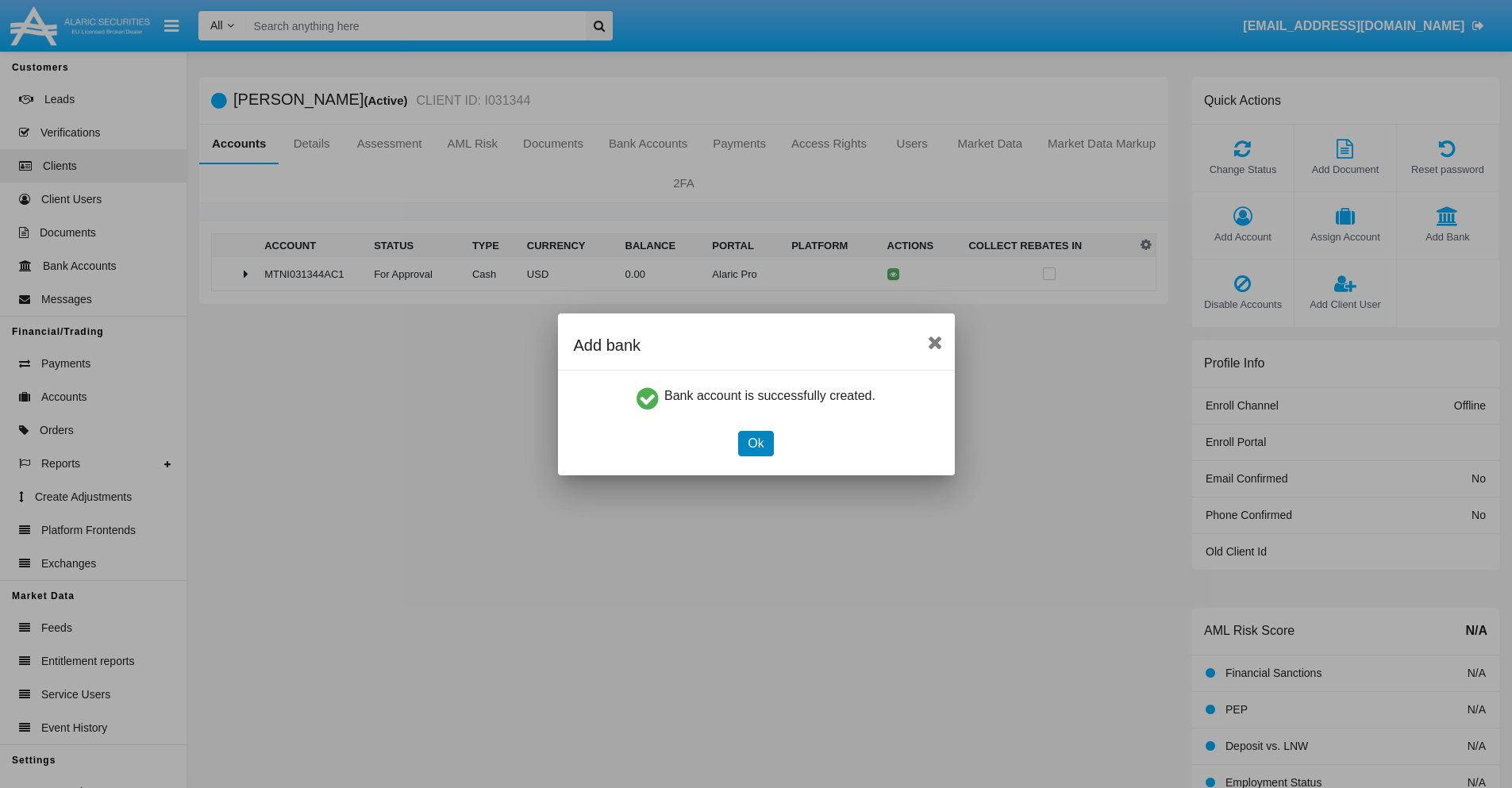
click at [756, 443] on button "Ok" at bounding box center [755, 443] width 35 height 25
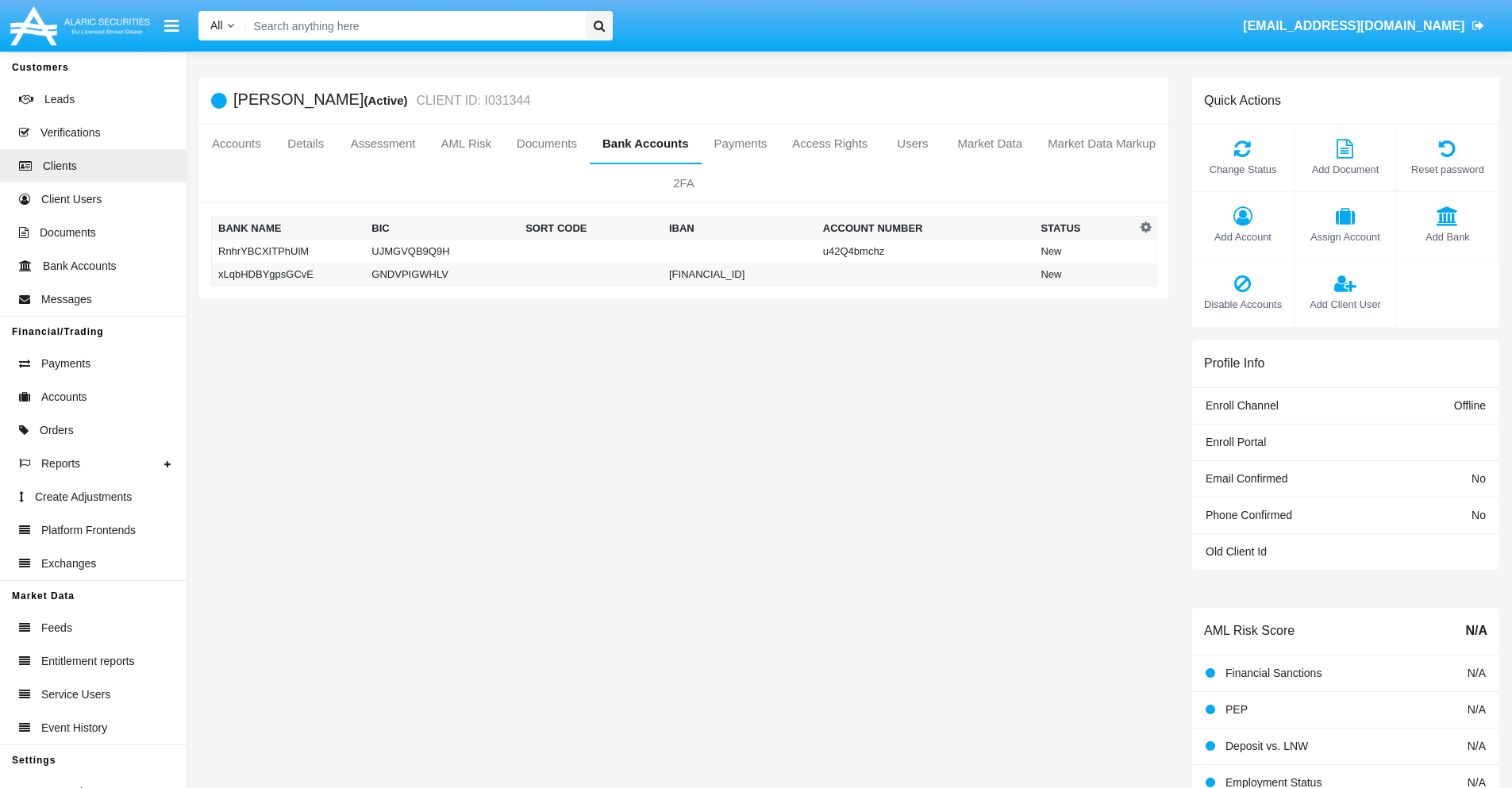
click at [288, 273] on td "xLqbHDBYgpsGCvE" at bounding box center [288, 274] width 154 height 23
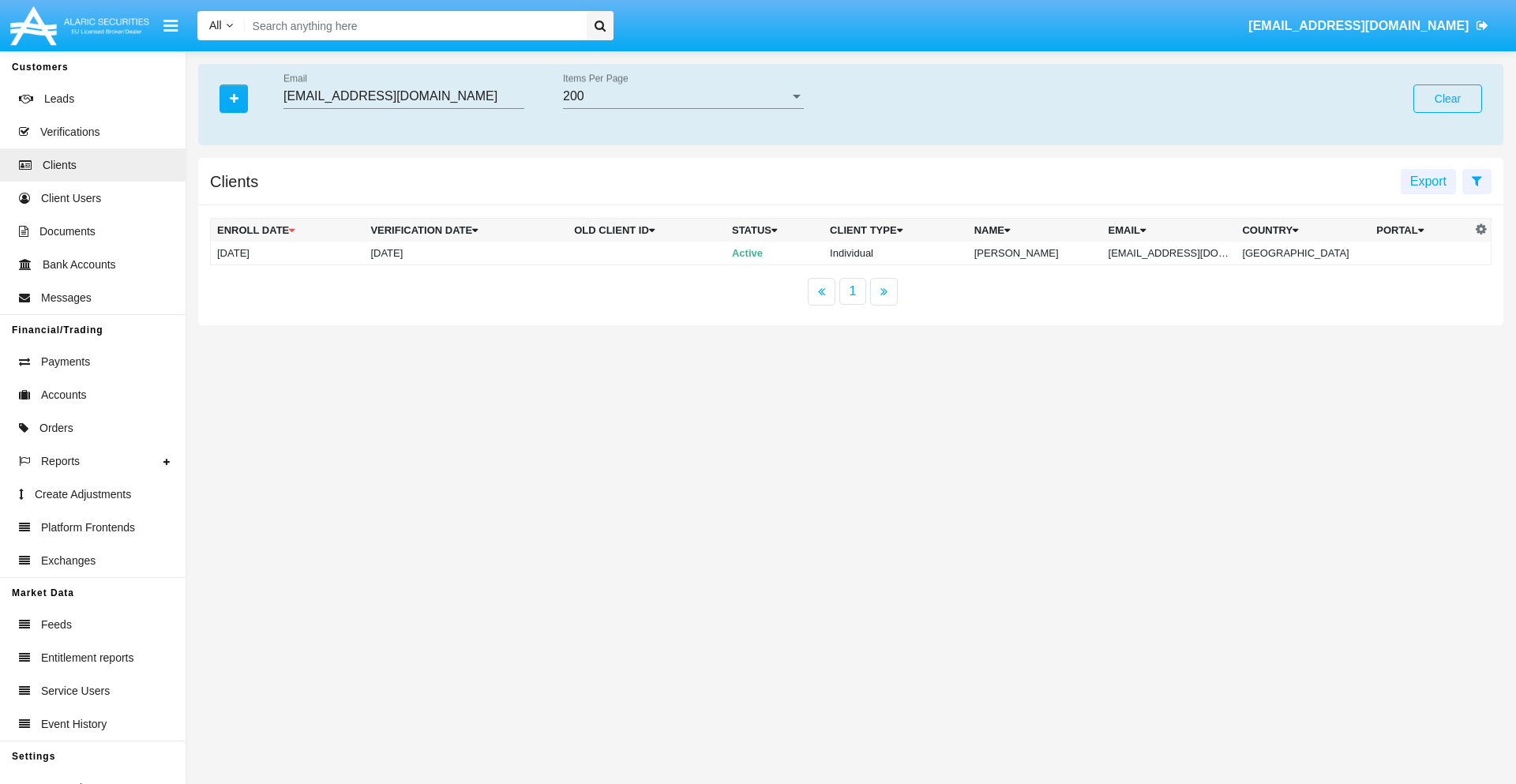
click at [1447, 99] on button "Clear" at bounding box center [1448, 99] width 69 height 29
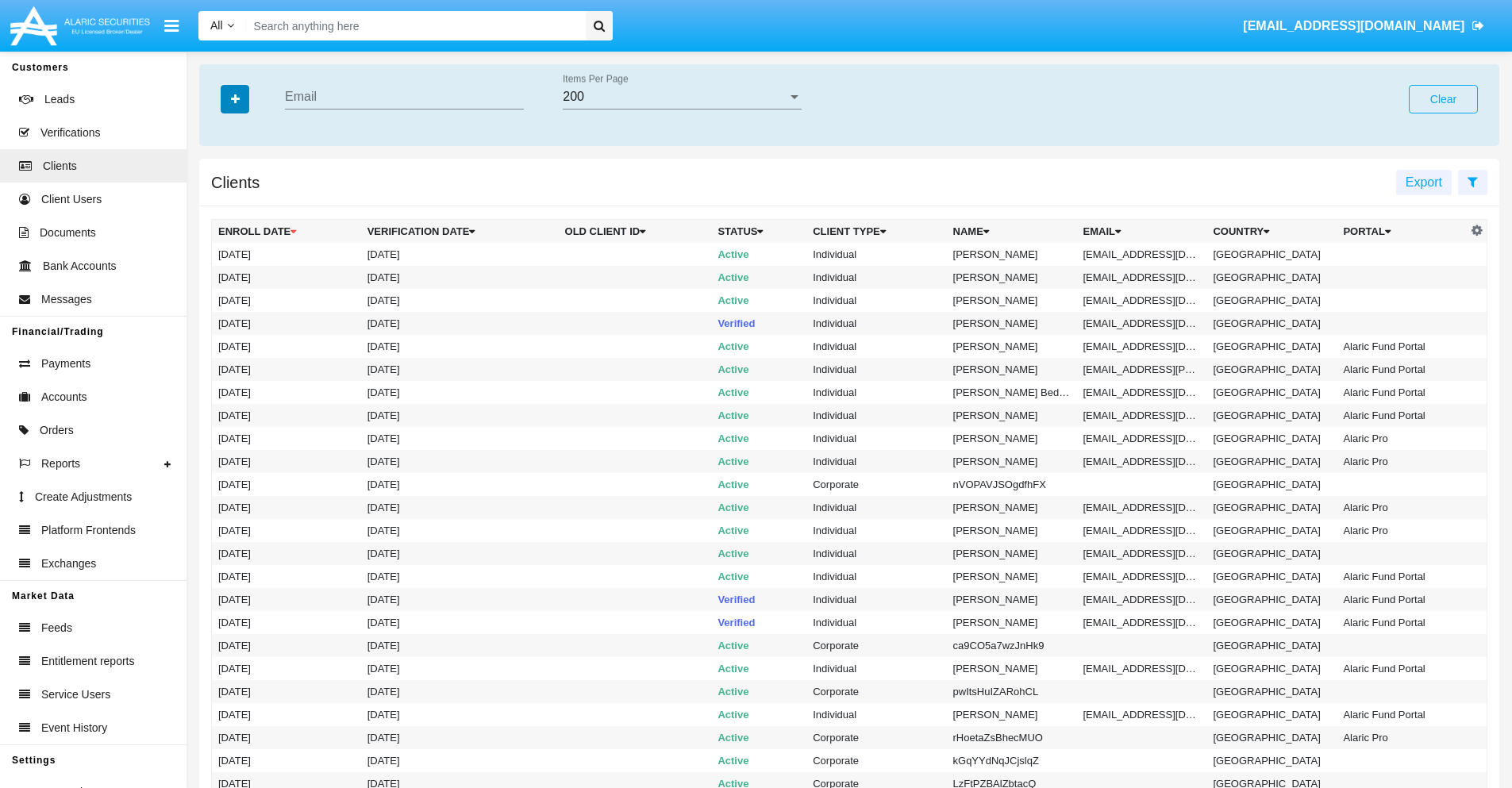
click at [235, 98] on icon "button" at bounding box center [235, 99] width 8 height 11
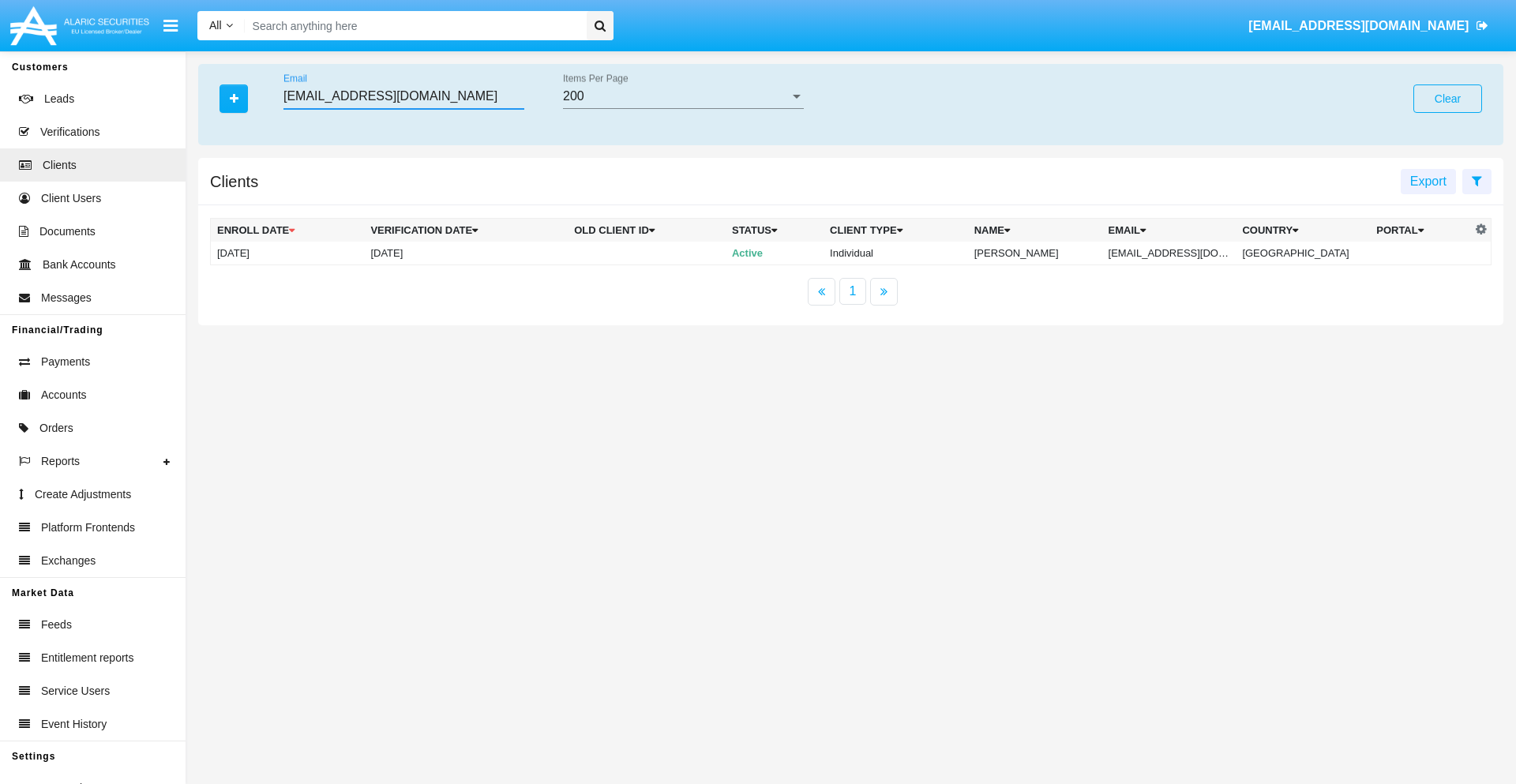
type input "[EMAIL_ADDRESS][DOMAIN_NAME]"
click at [1180, 252] on td "[EMAIL_ADDRESS][DOMAIN_NAME]" at bounding box center [1169, 252] width 134 height 23
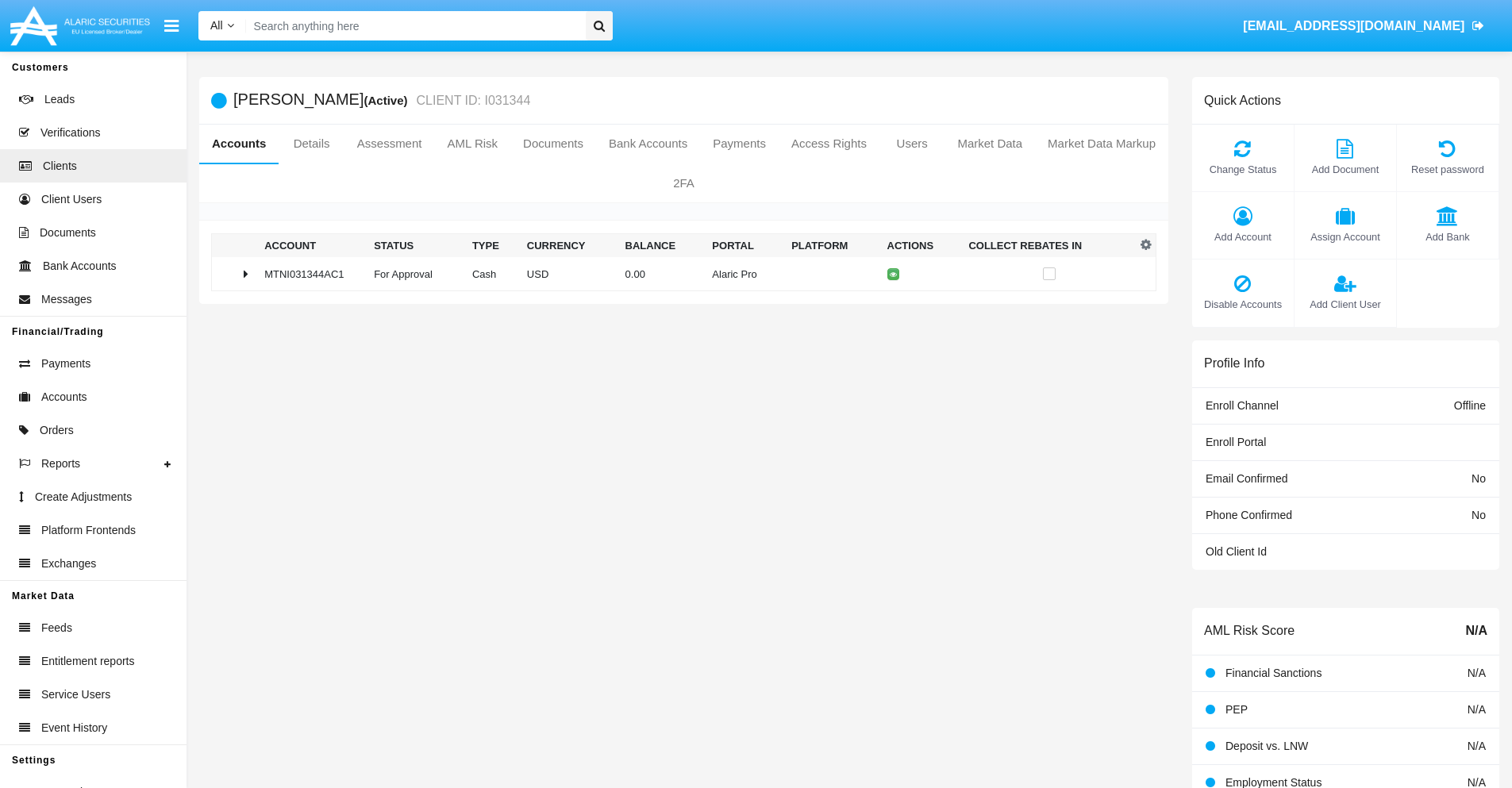
click at [1446, 237] on span "Add Bank" at bounding box center [1448, 237] width 86 height 15
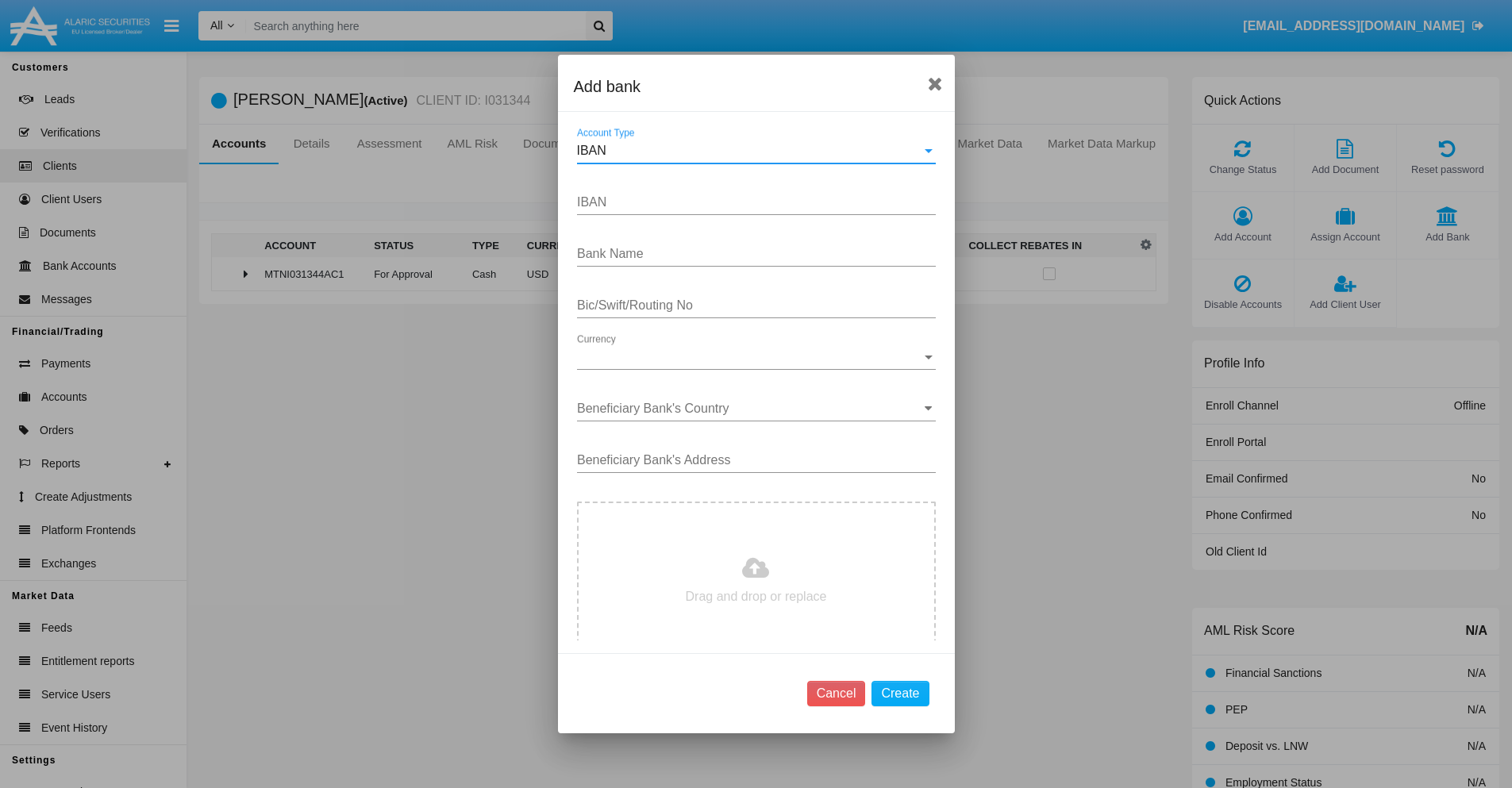
click at [750, 151] on div "IBAN" at bounding box center [749, 150] width 345 height 14
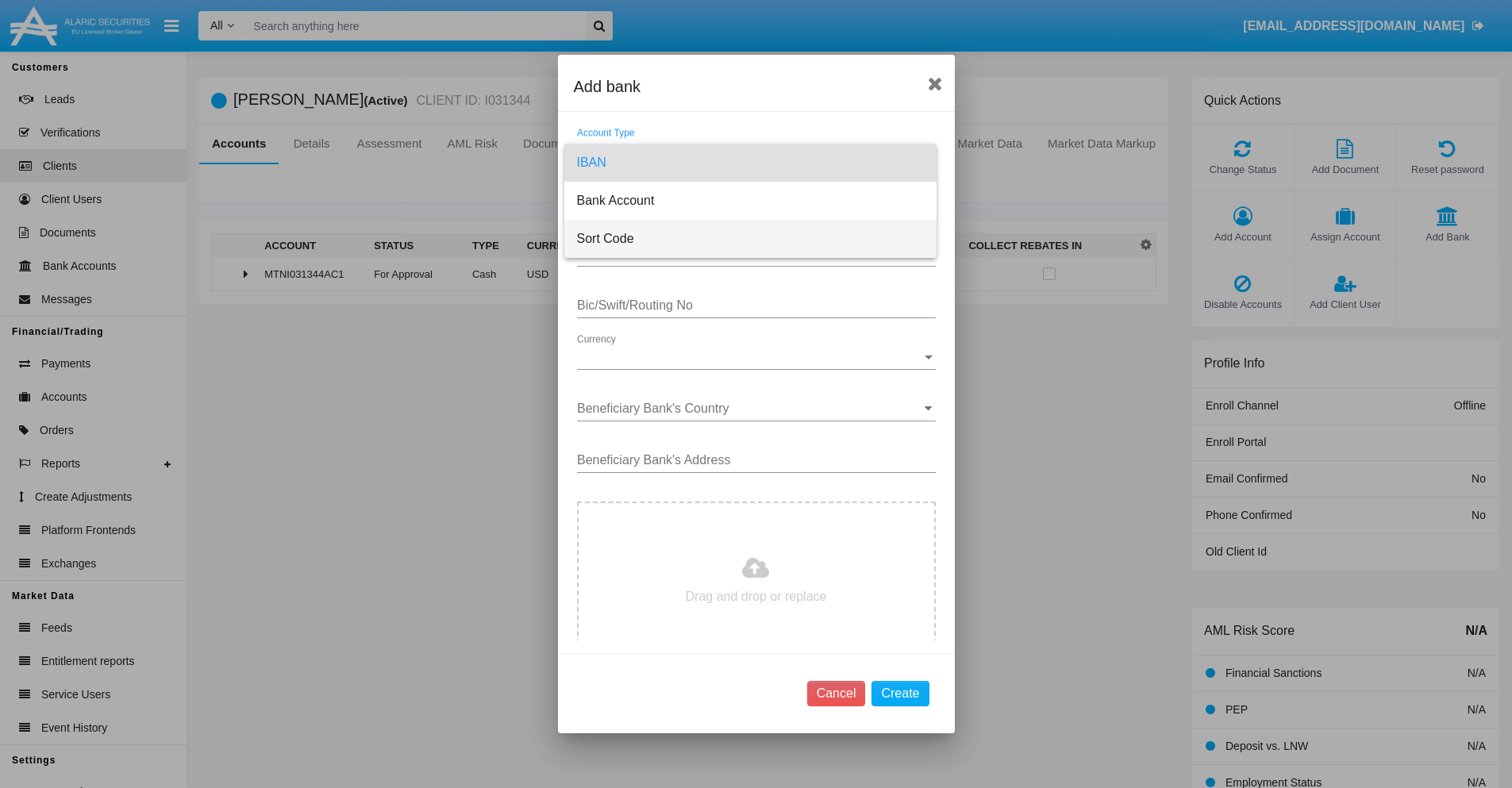
click at [750, 239] on span "Sort Code" at bounding box center [750, 239] width 346 height 38
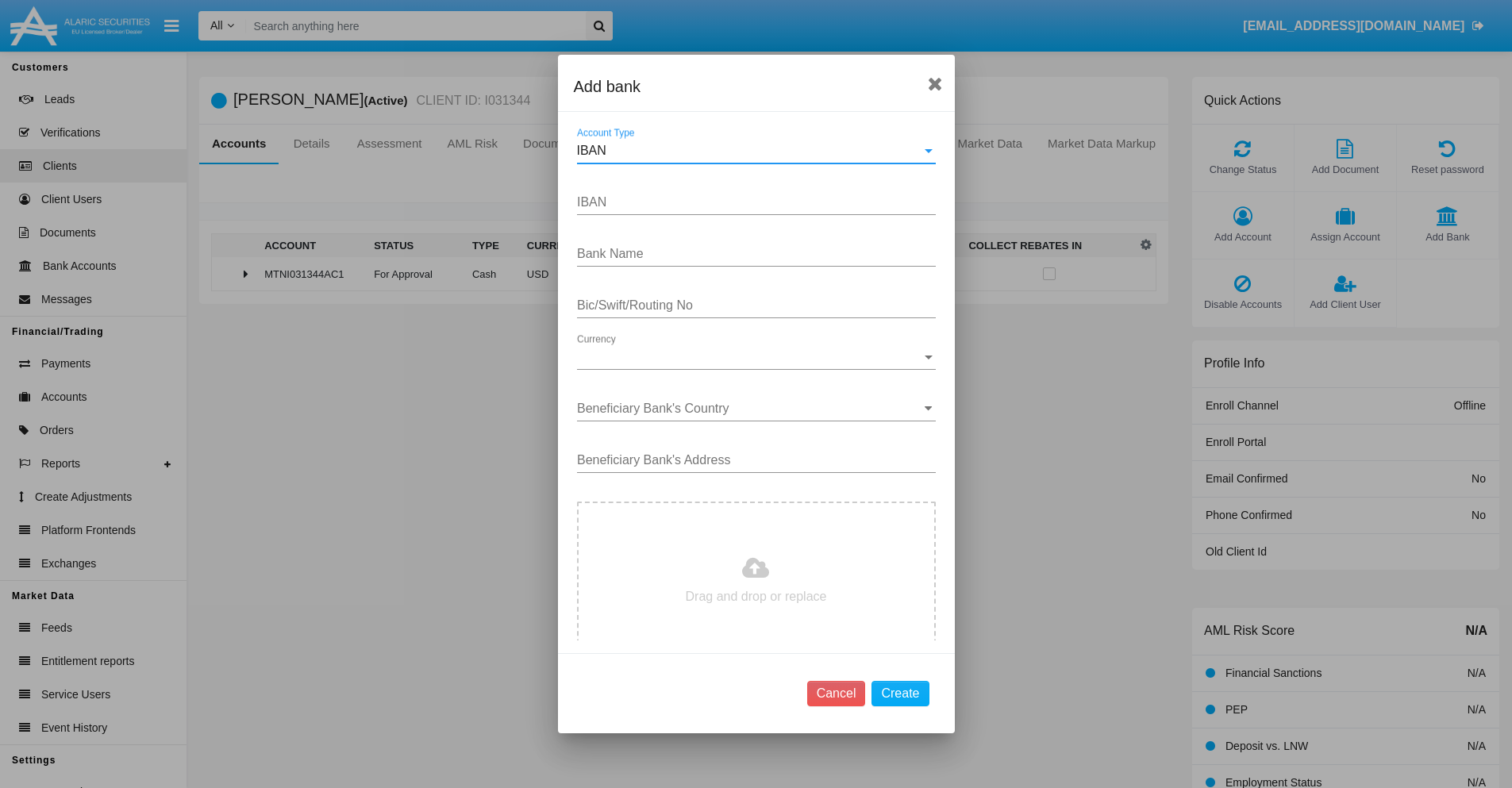
type input "[GEOGRAPHIC_DATA]"
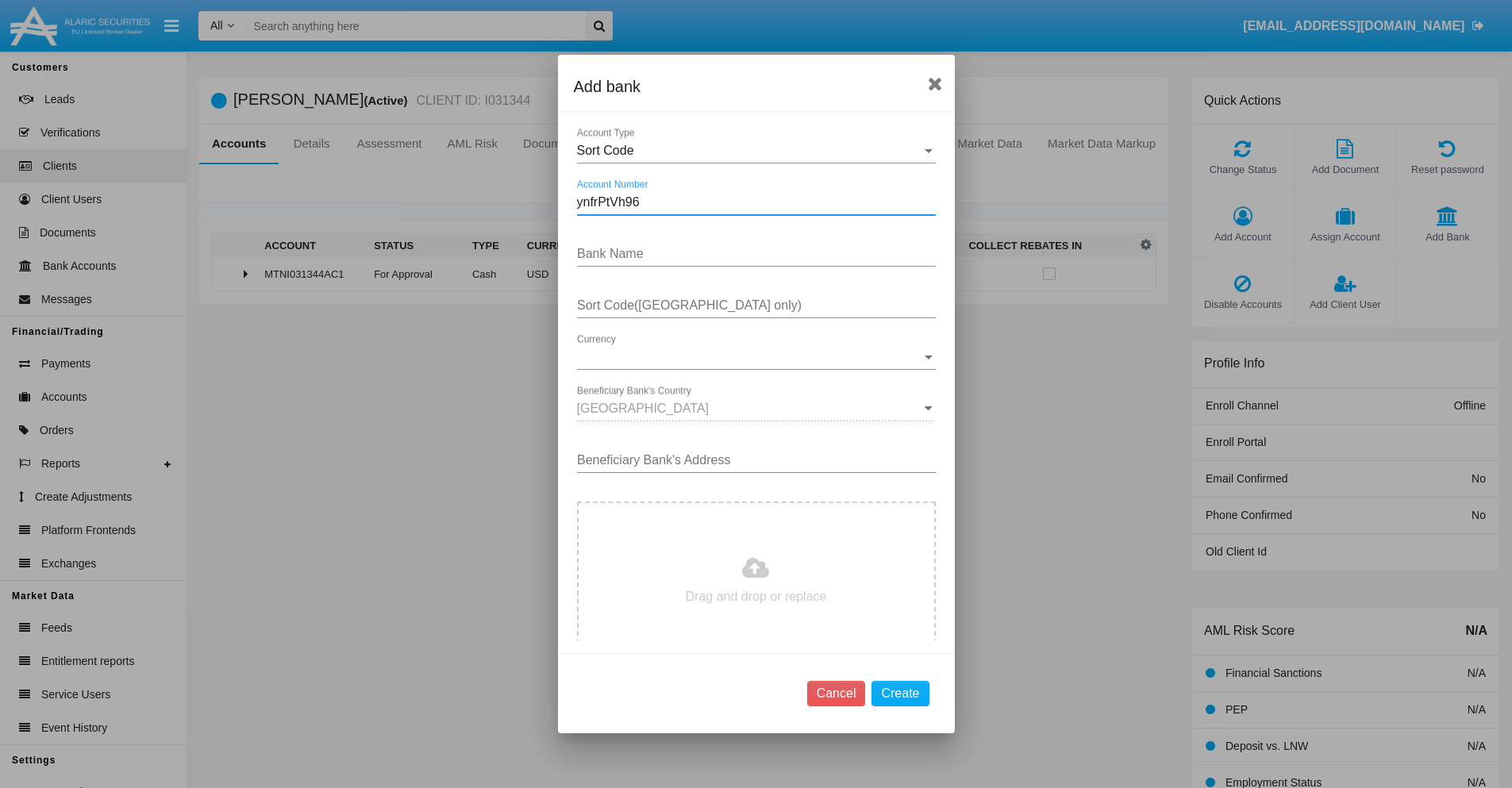
type input "ynfrPtVh96"
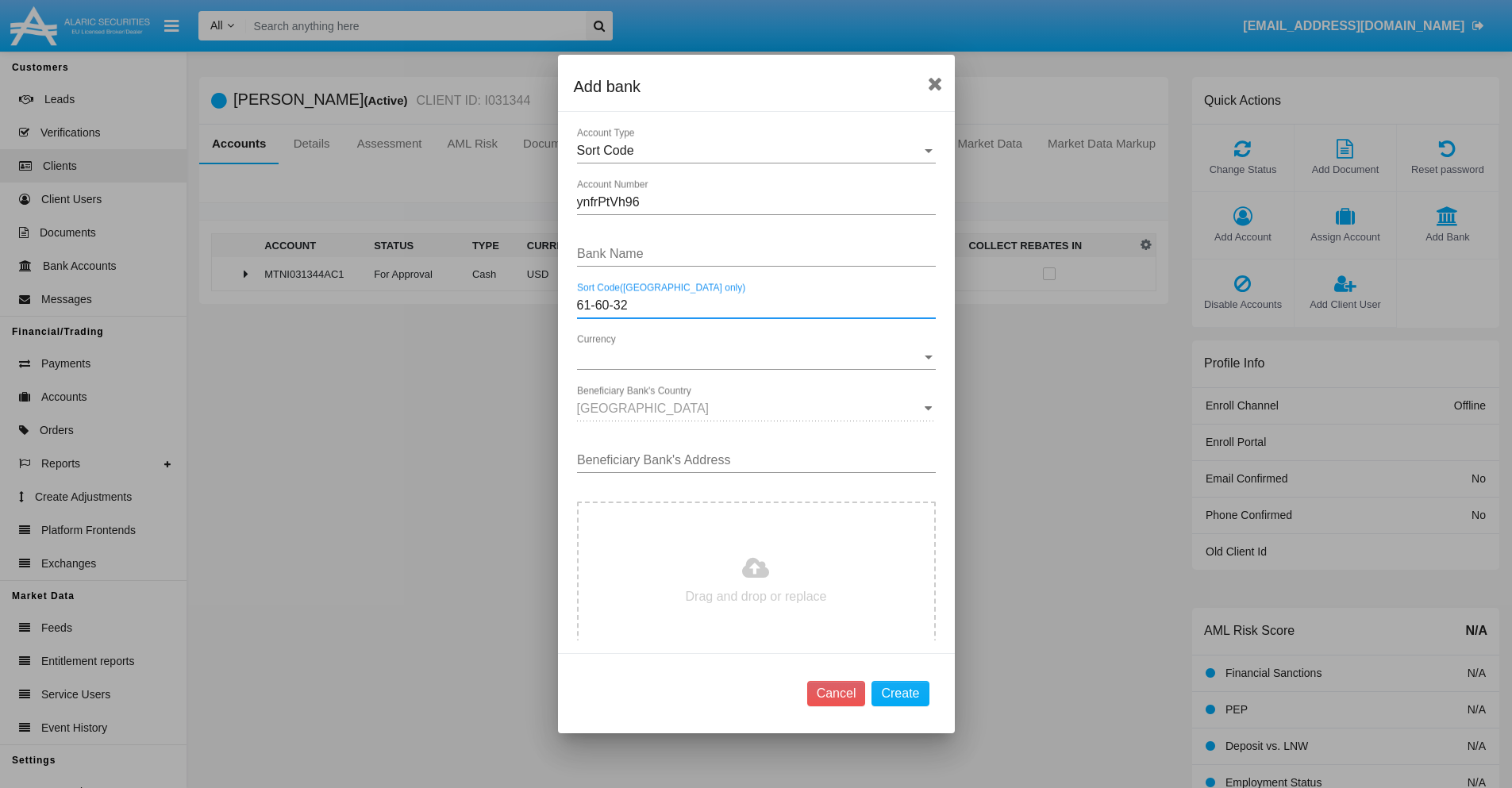
type input "61-60-32"
type input "WuVvHkZdcMgqcsh"
click at [750, 357] on span "Currency" at bounding box center [749, 357] width 345 height 14
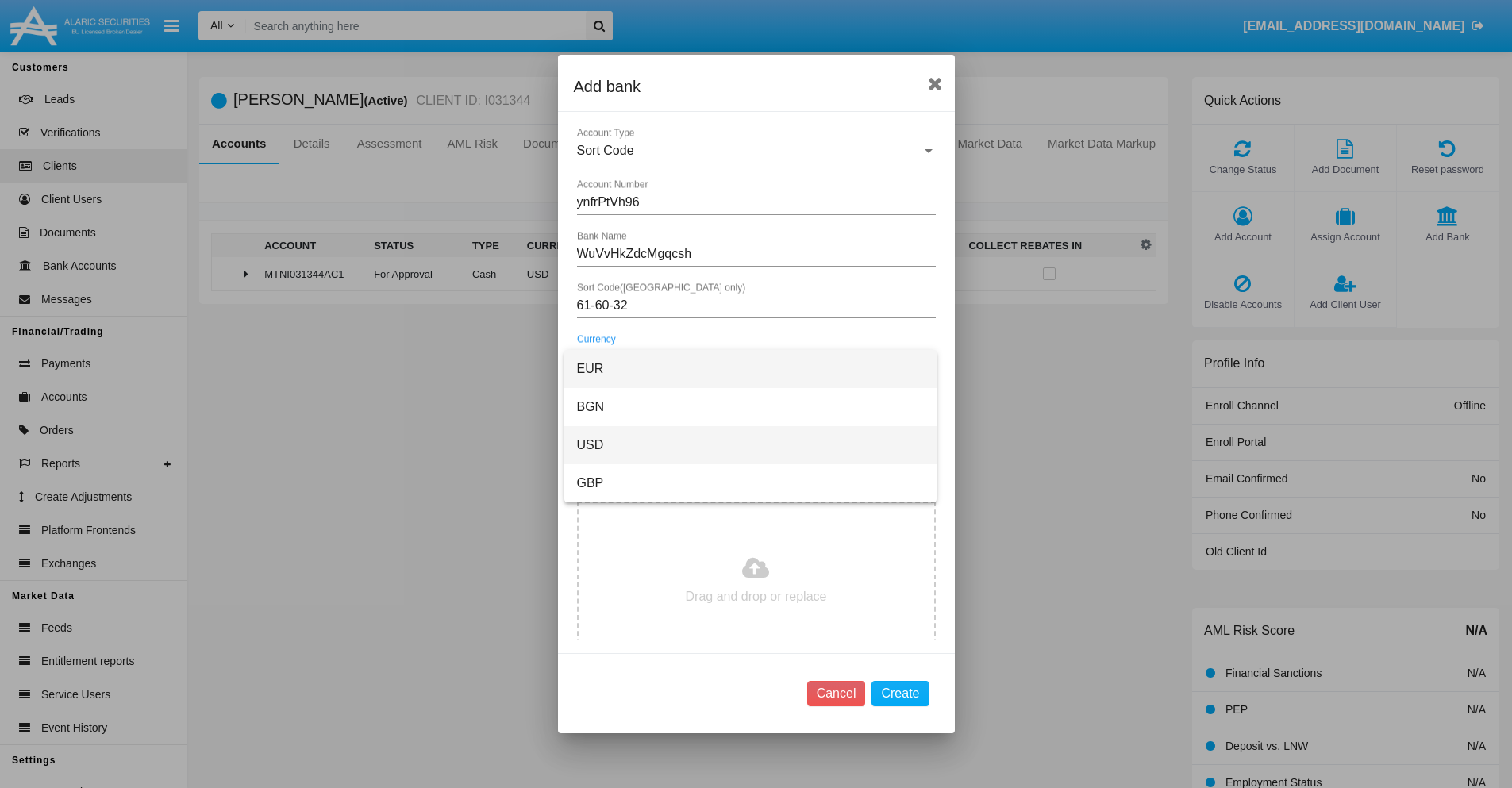
click at [750, 445] on span "USD" at bounding box center [750, 445] width 346 height 38
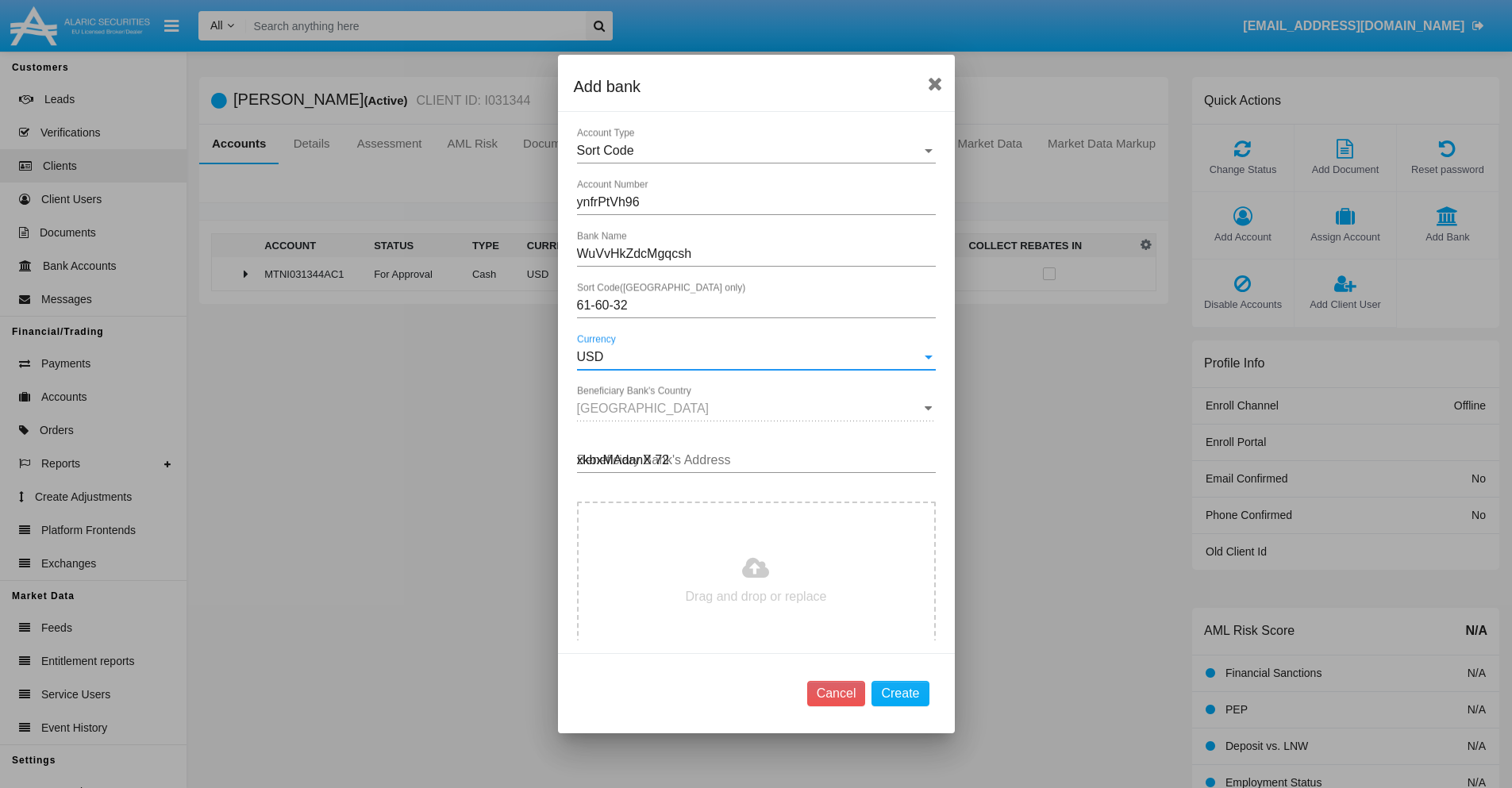
type input "xkbxMAdanX 720"
type input "C:\fakepath\bank-statement.png"
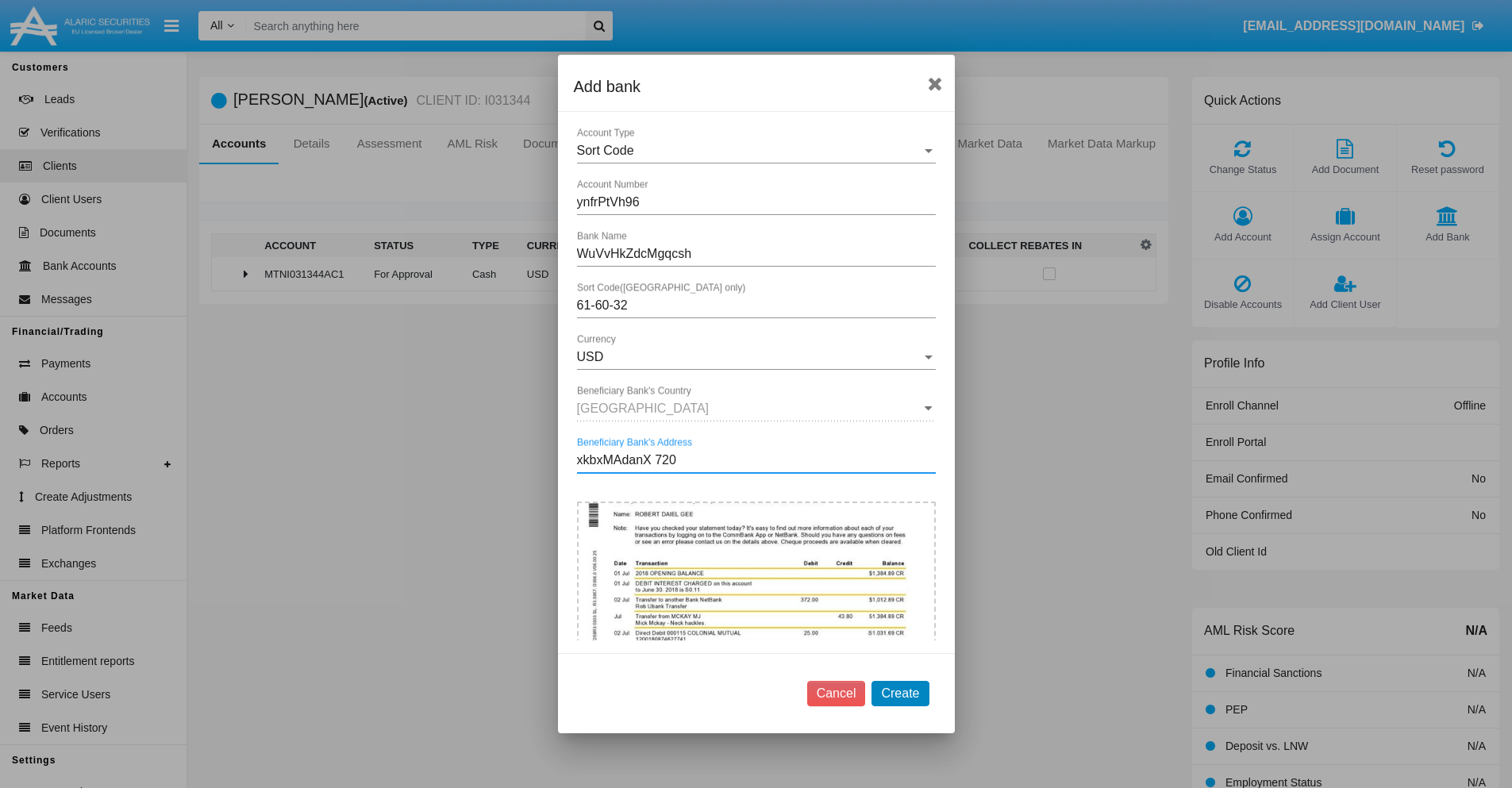
click at [900, 693] on button "Create" at bounding box center [900, 693] width 57 height 25
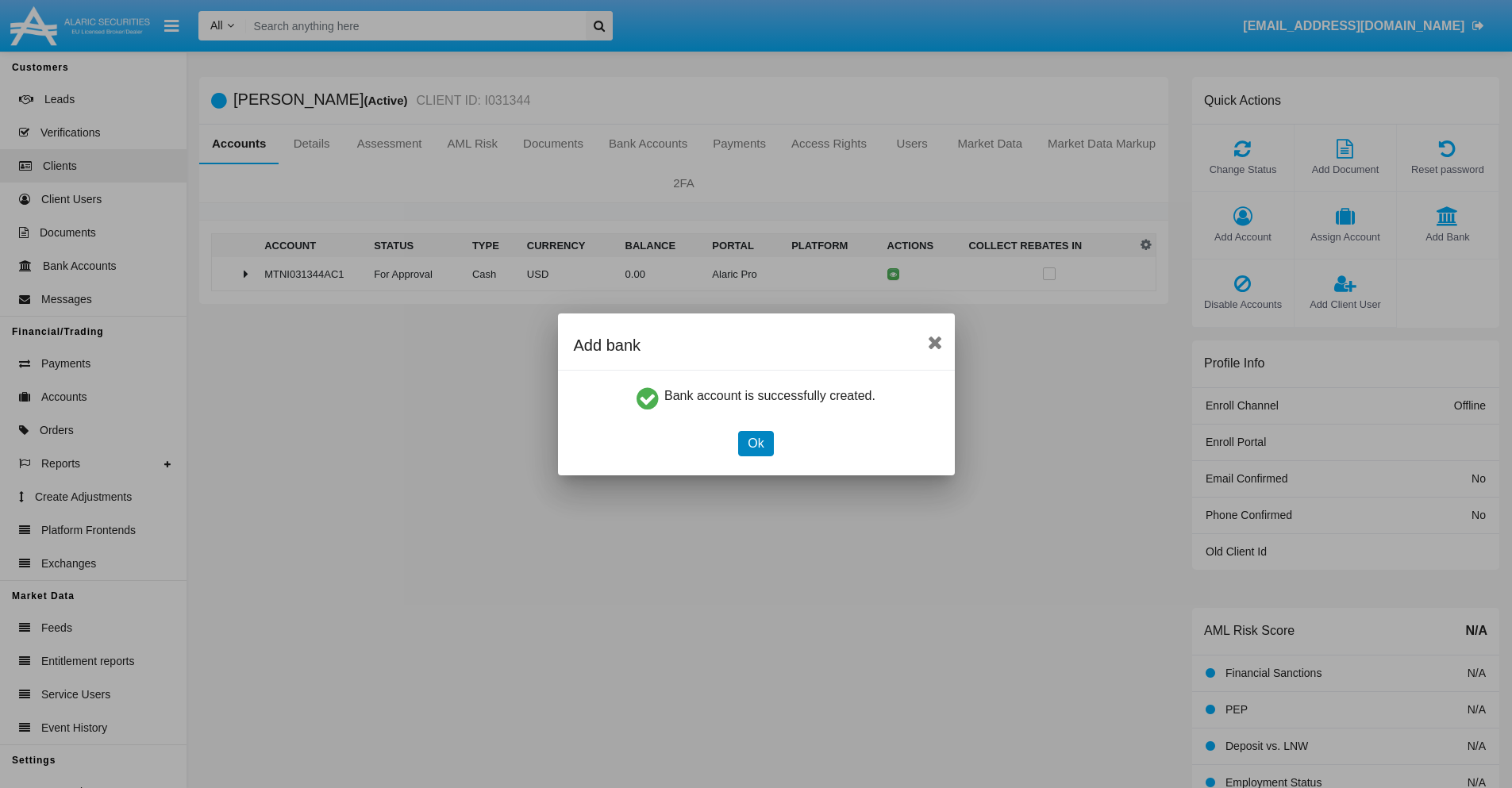
click at [756, 443] on button "Ok" at bounding box center [755, 443] width 35 height 25
